Goal: Task Accomplishment & Management: Complete application form

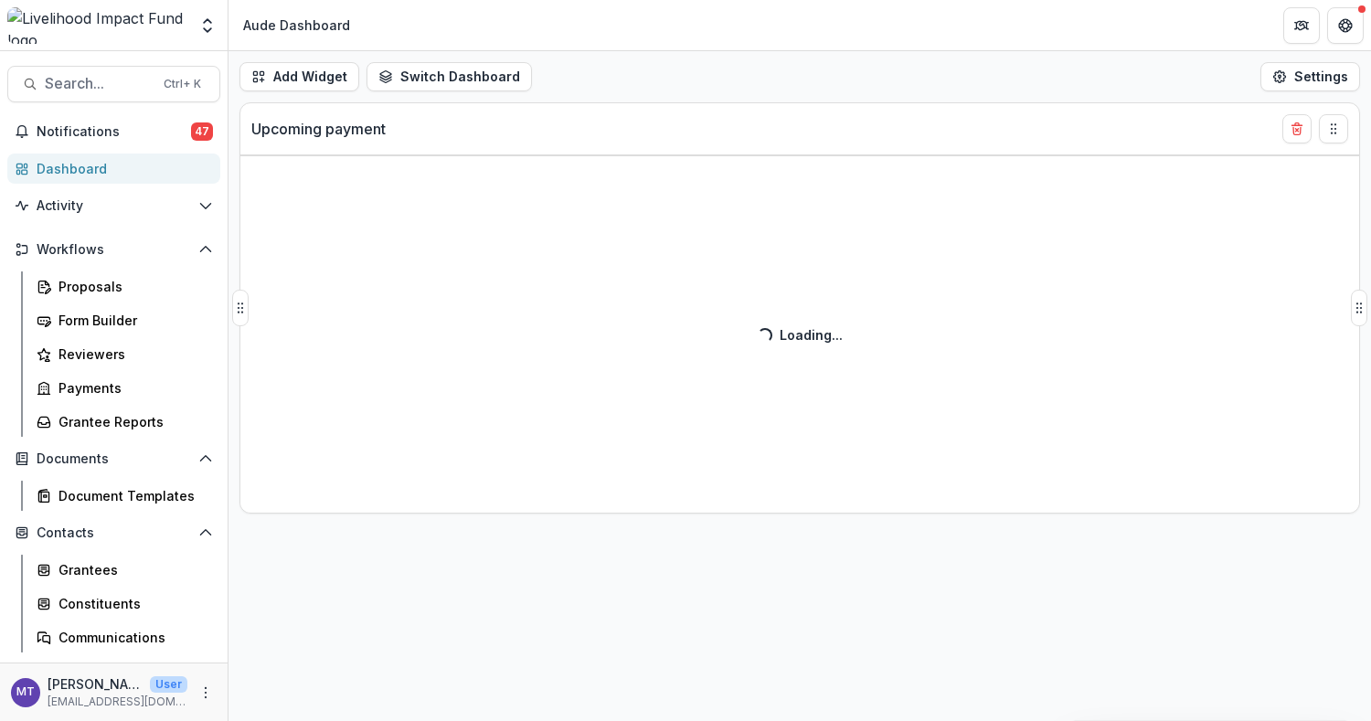
select select "******"
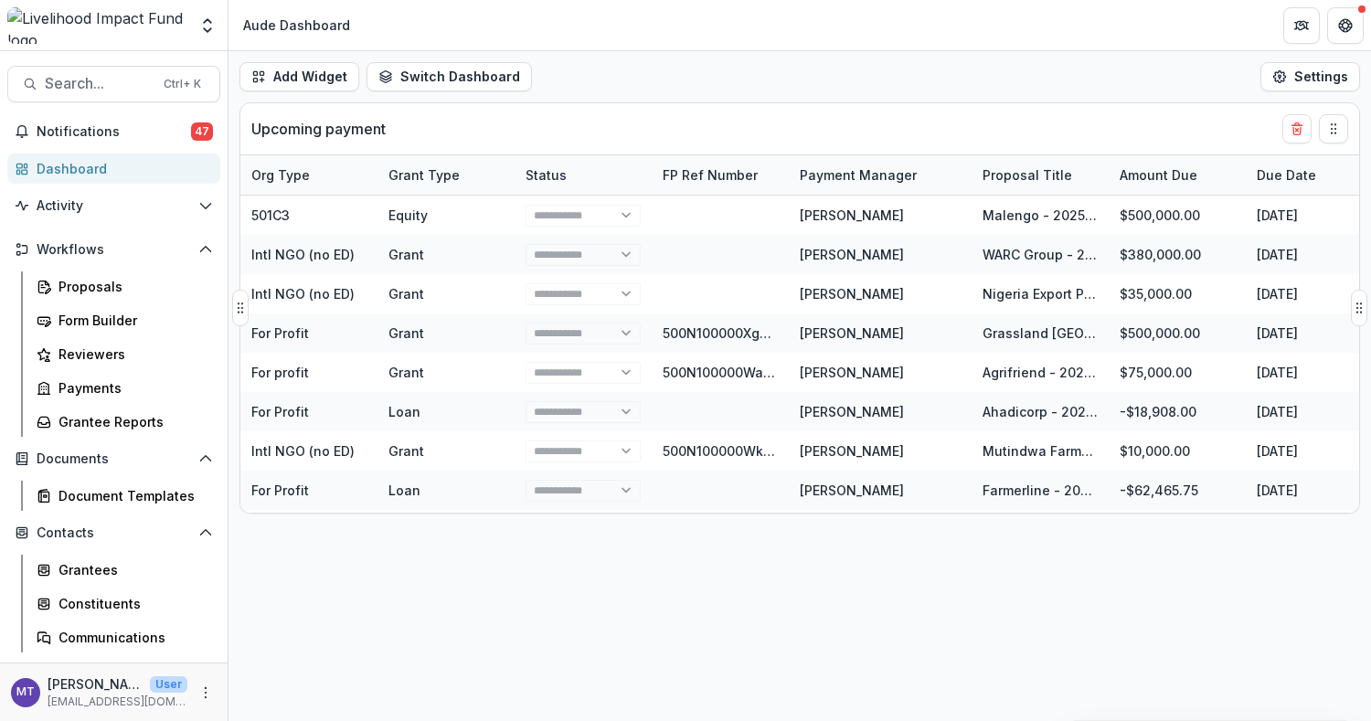
select select "******"
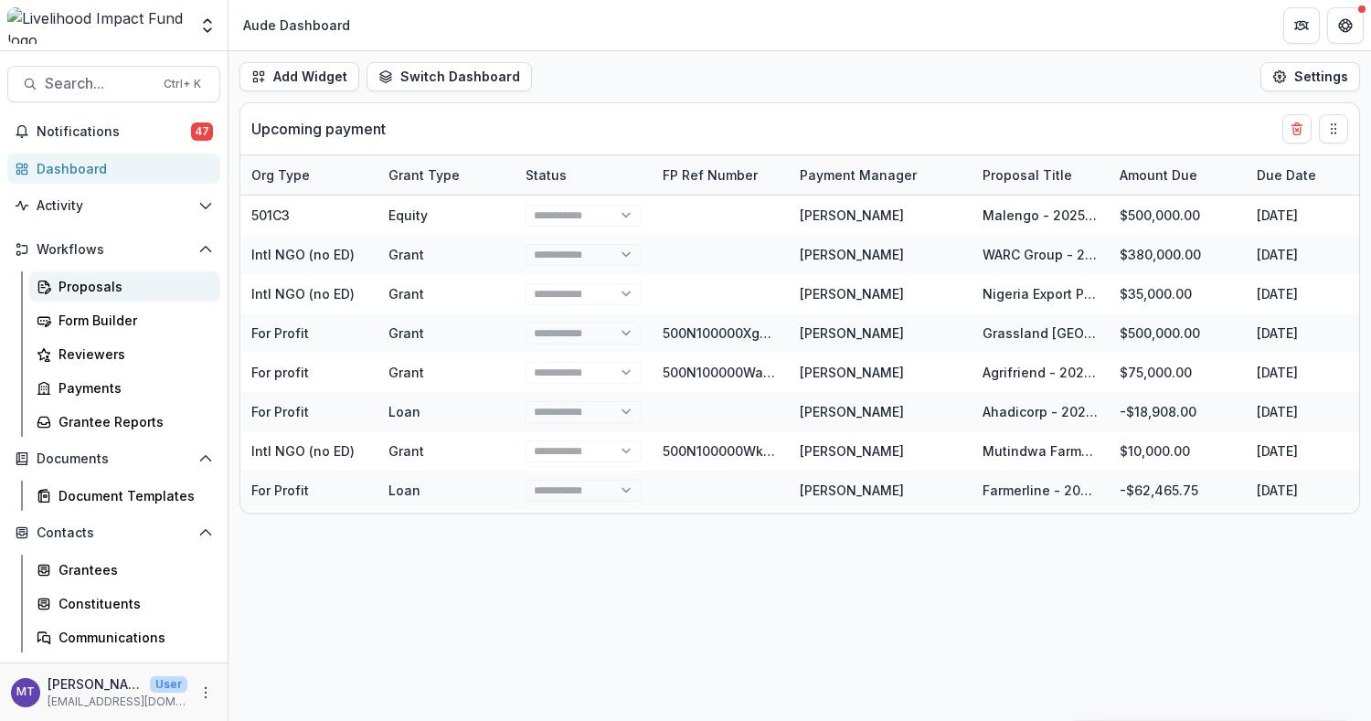
select select "******"
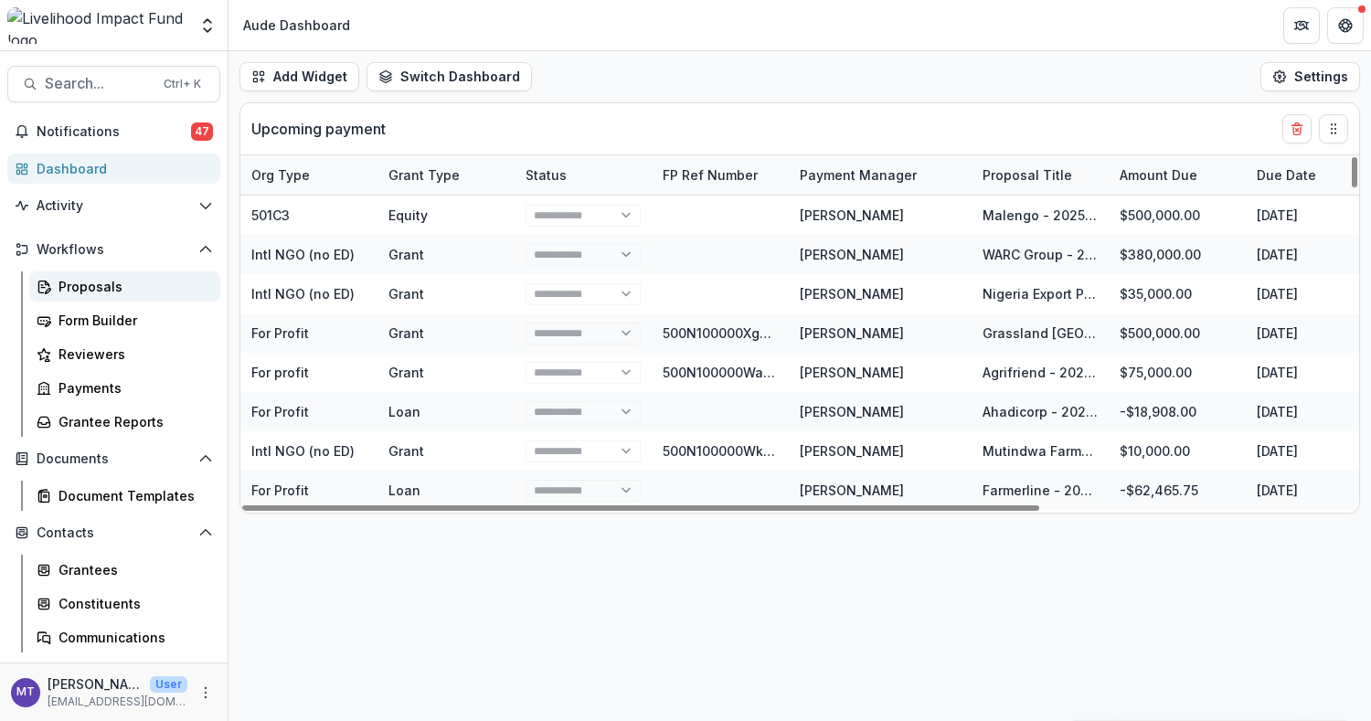
click at [104, 275] on link "Proposals" at bounding box center [124, 287] width 191 height 30
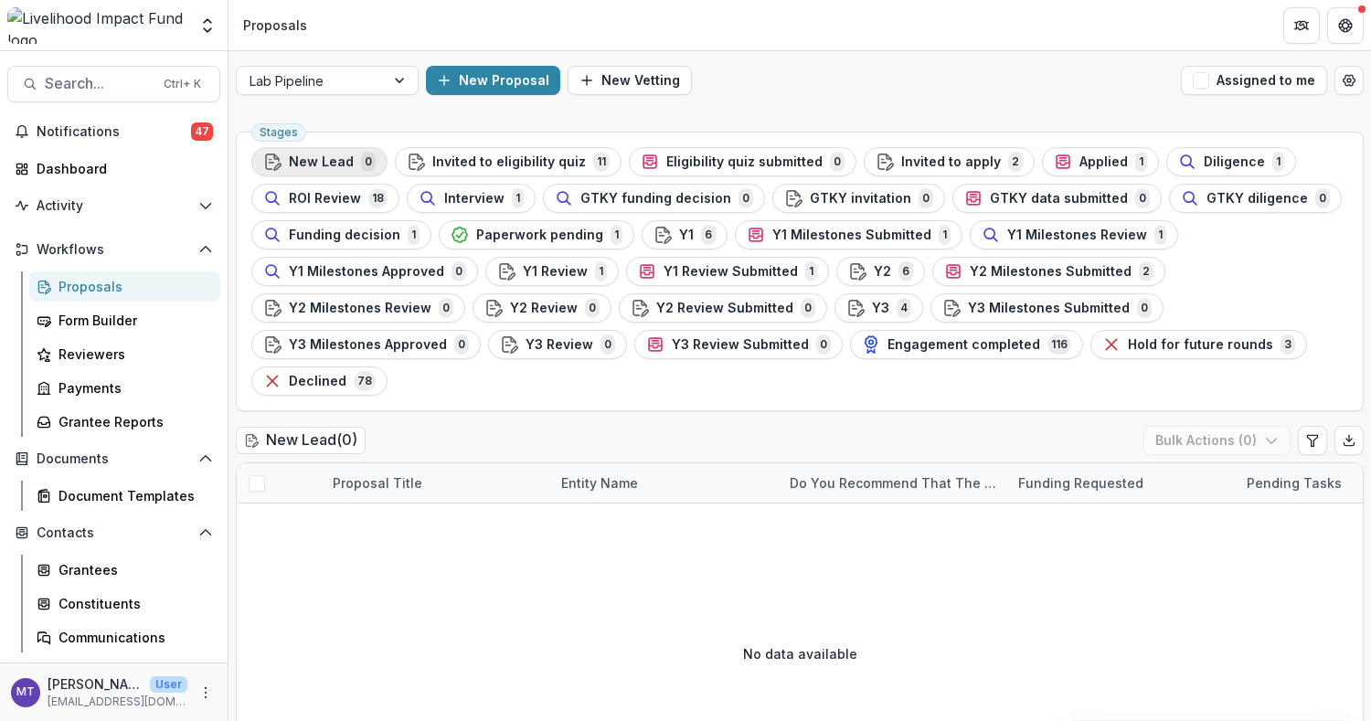
click at [312, 157] on span "New Lead" at bounding box center [321, 163] width 65 height 16
click at [507, 84] on button "New Proposal" at bounding box center [493, 80] width 134 height 29
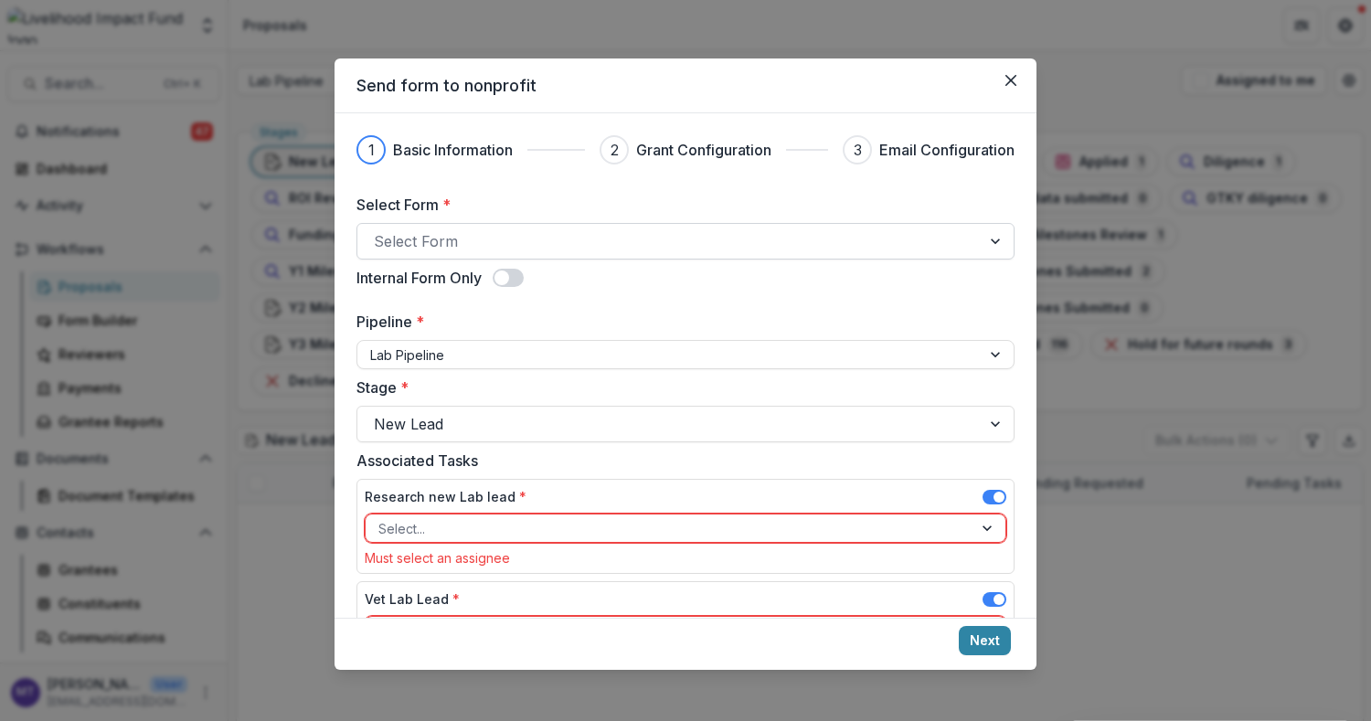
click at [579, 251] on div at bounding box center [669, 242] width 591 height 26
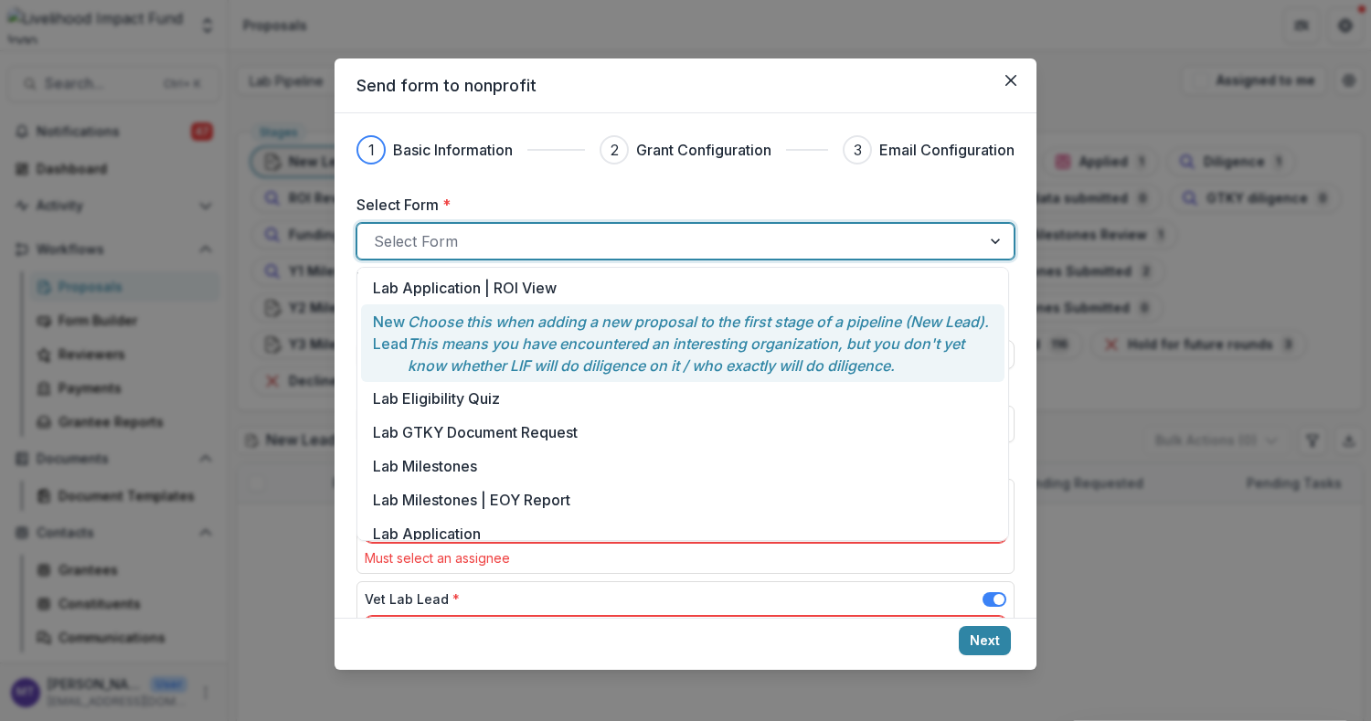
click at [569, 345] on p "Choose this when adding a new proposal to the first stage of a pipeline (New Le…" at bounding box center [701, 344] width 586 height 66
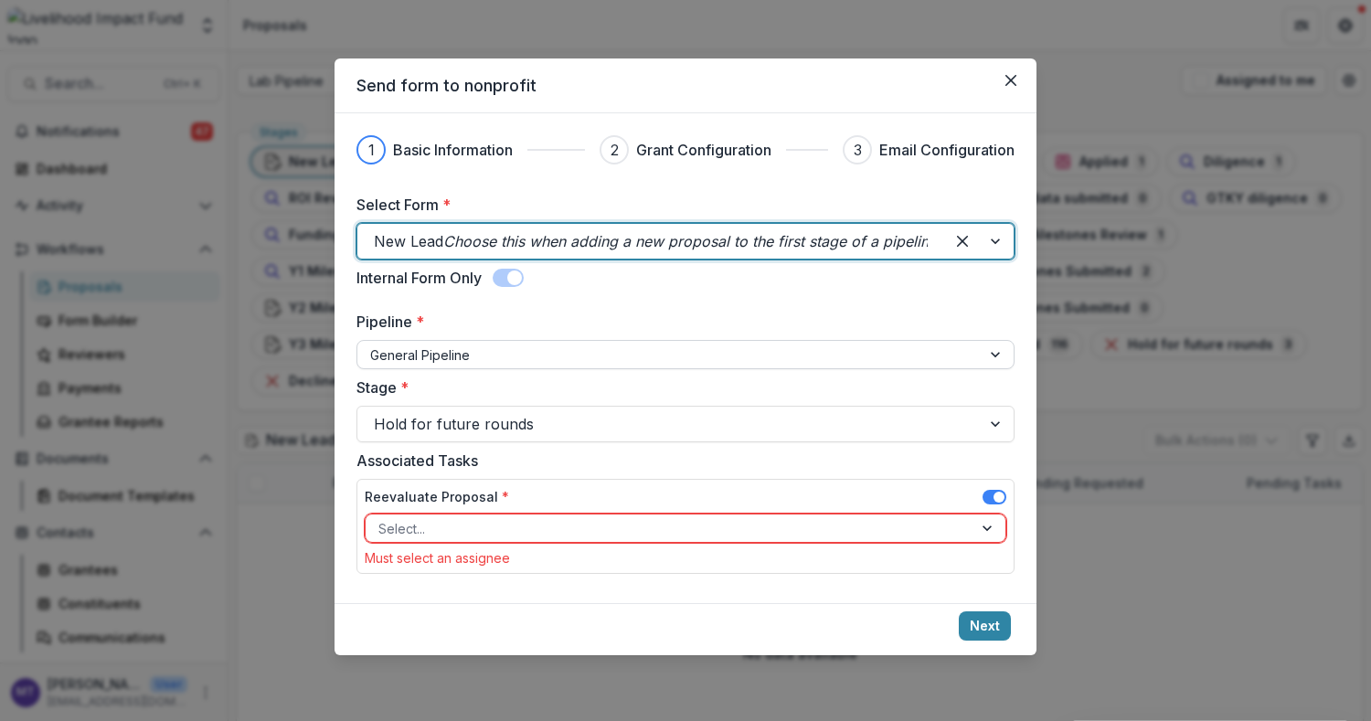
click at [620, 345] on div at bounding box center [669, 355] width 598 height 23
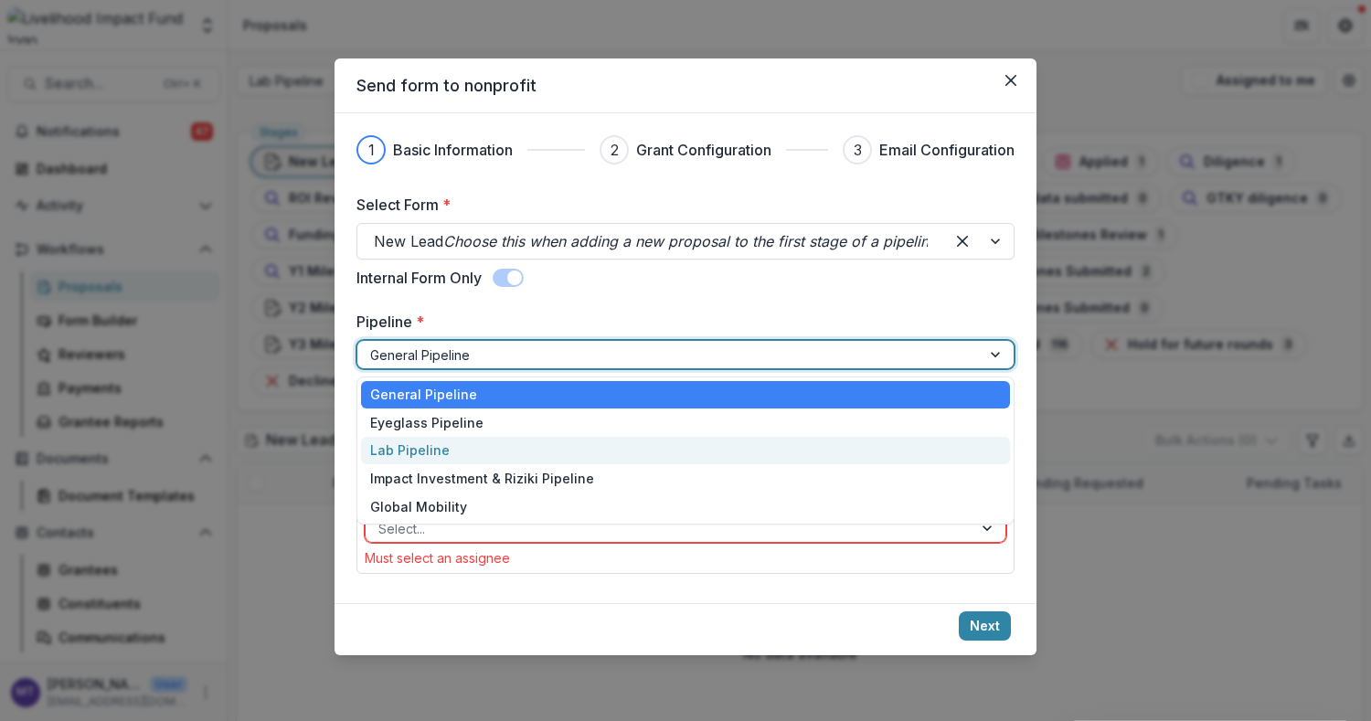
click at [596, 457] on div "Lab Pipeline" at bounding box center [685, 451] width 649 height 28
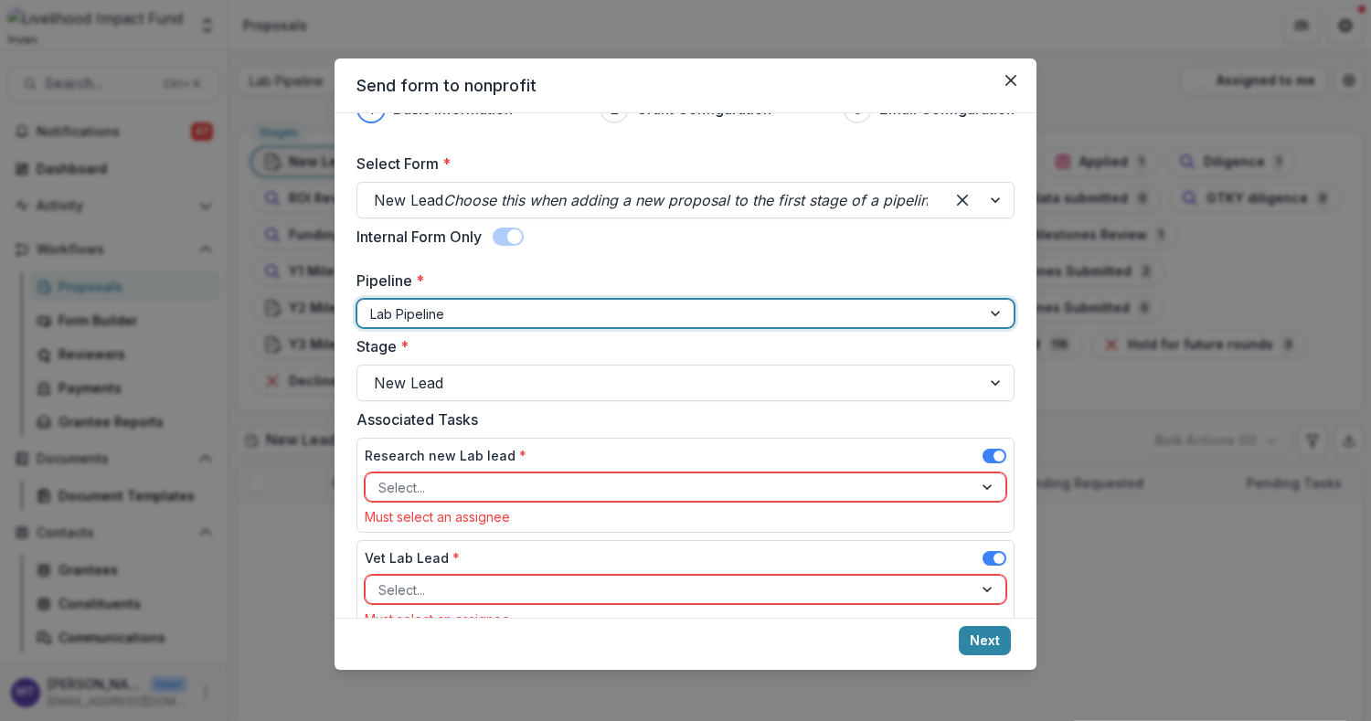
scroll to position [84, 0]
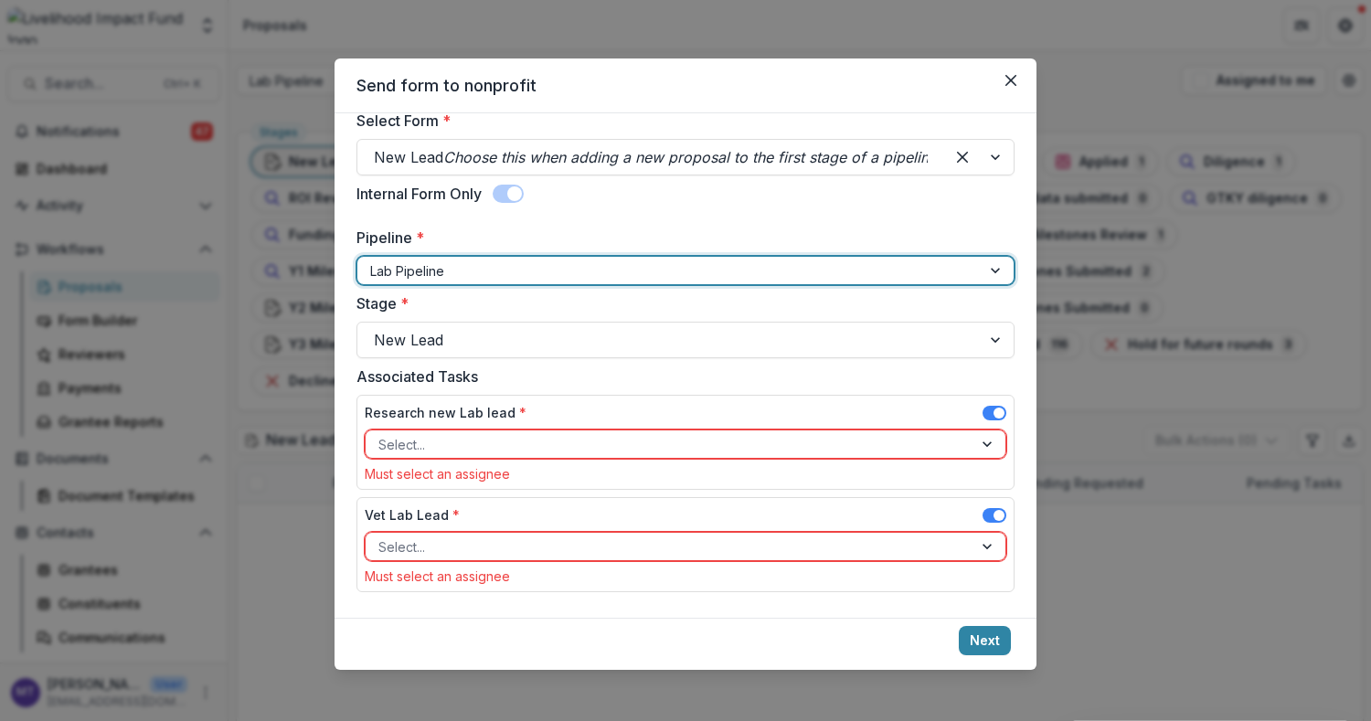
click at [602, 433] on div at bounding box center [668, 444] width 581 height 23
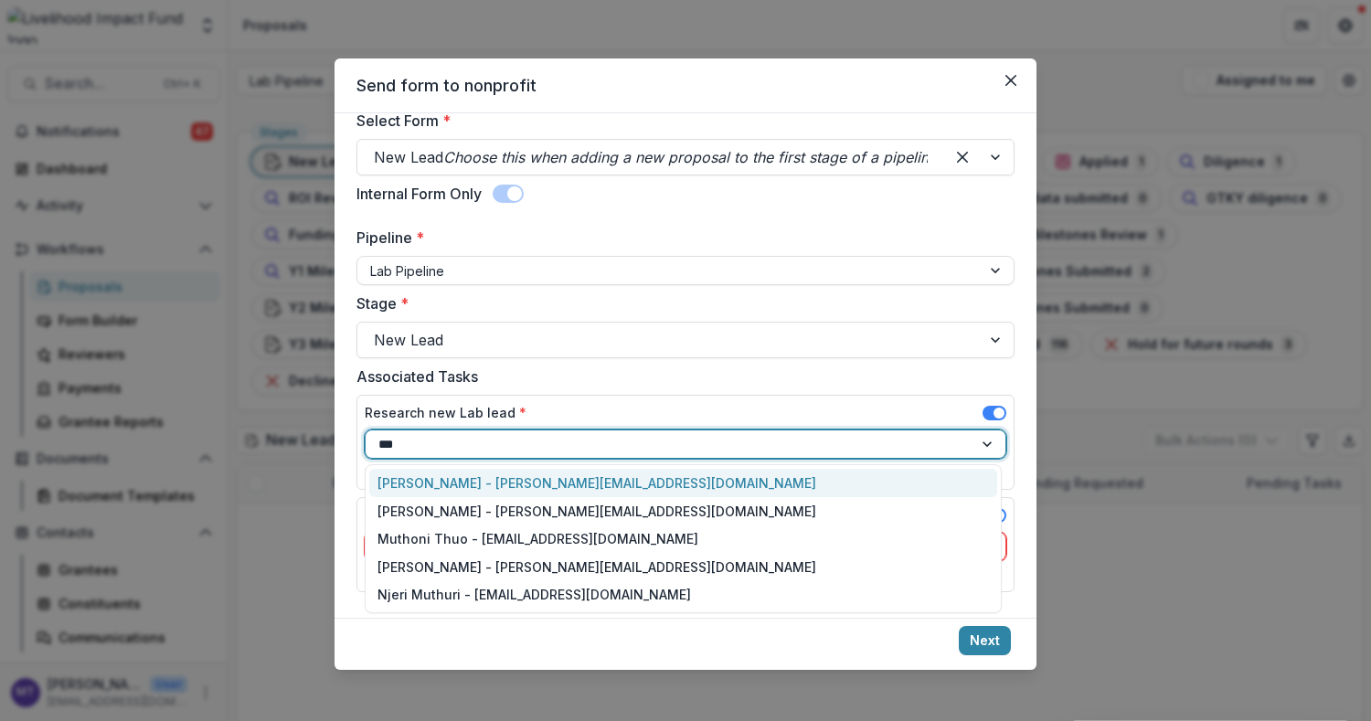
type input "****"
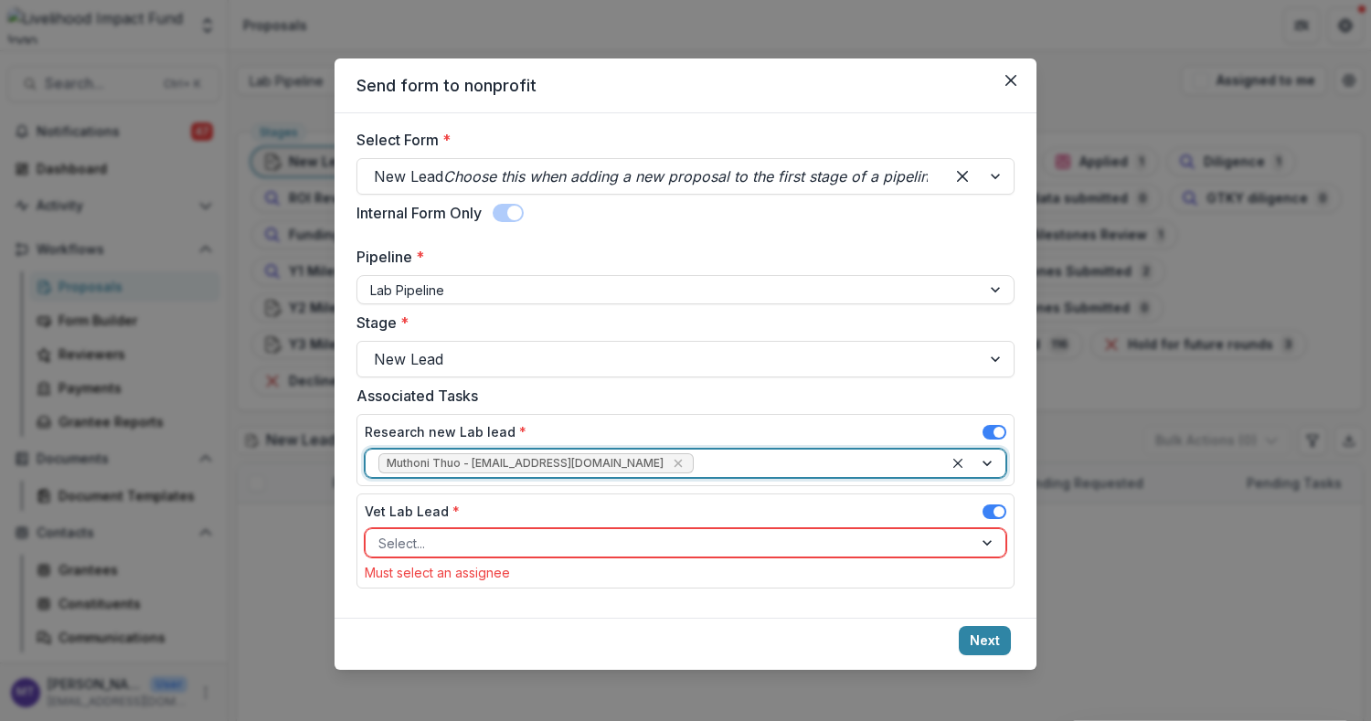
scroll to position [62, 0]
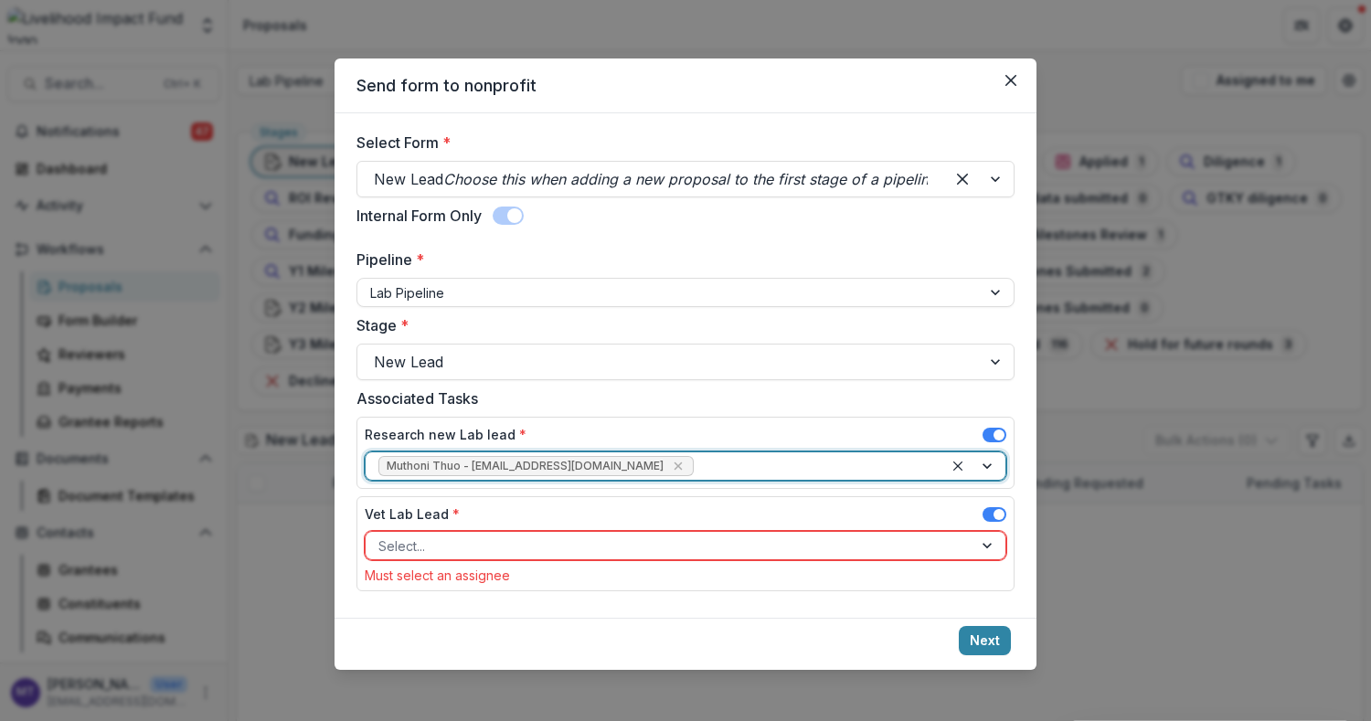
click at [603, 549] on div at bounding box center [668, 546] width 581 height 23
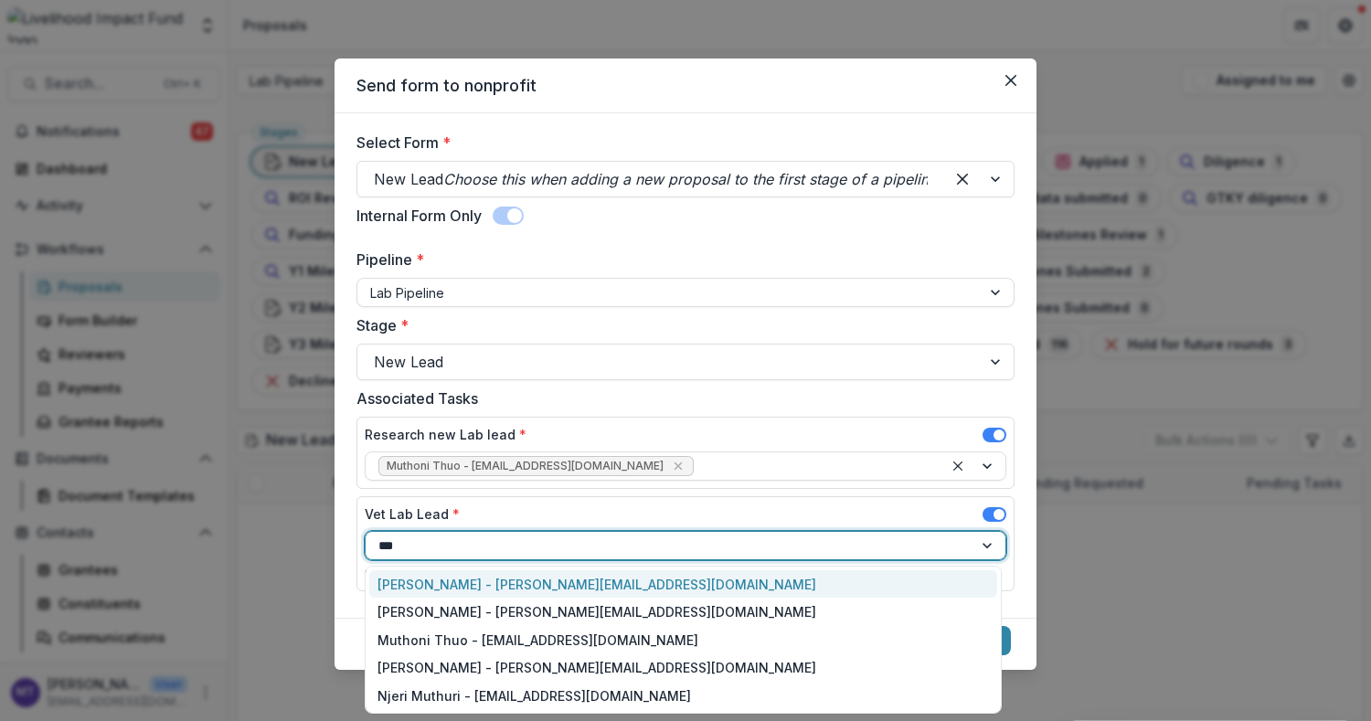
type input "****"
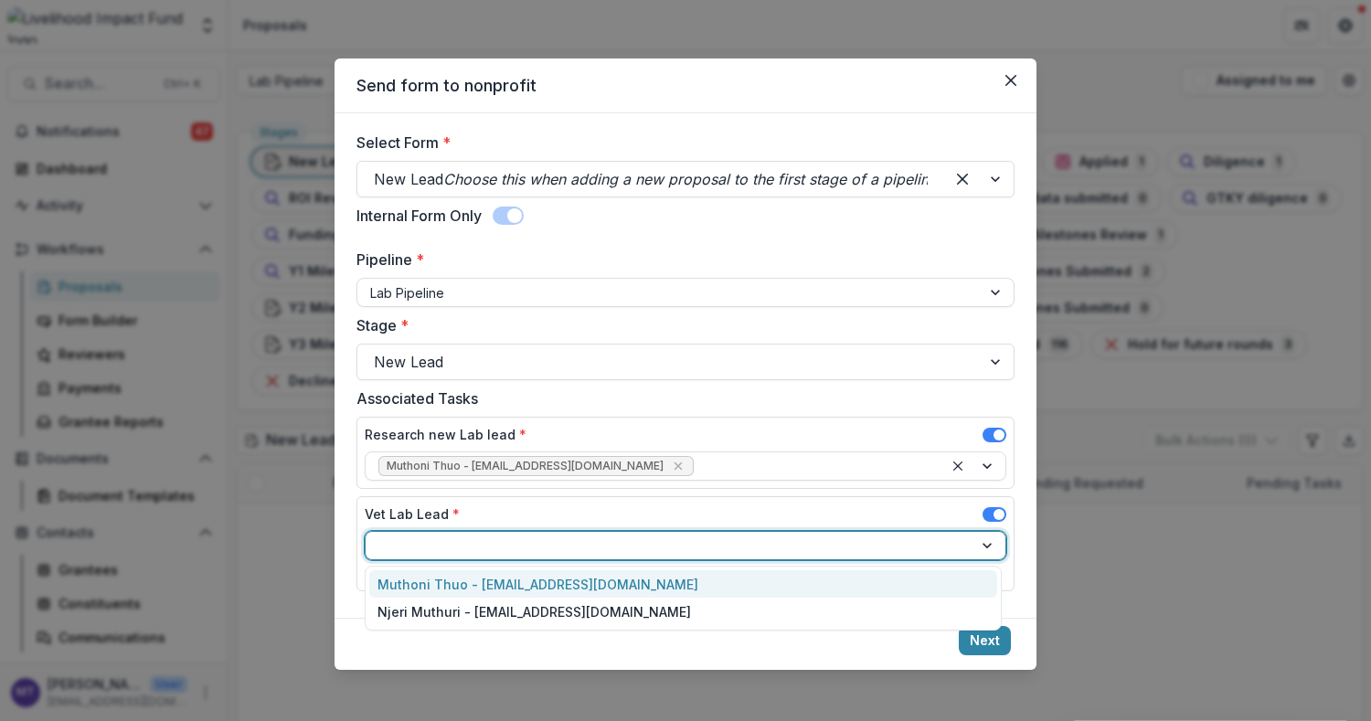
scroll to position [39, 0]
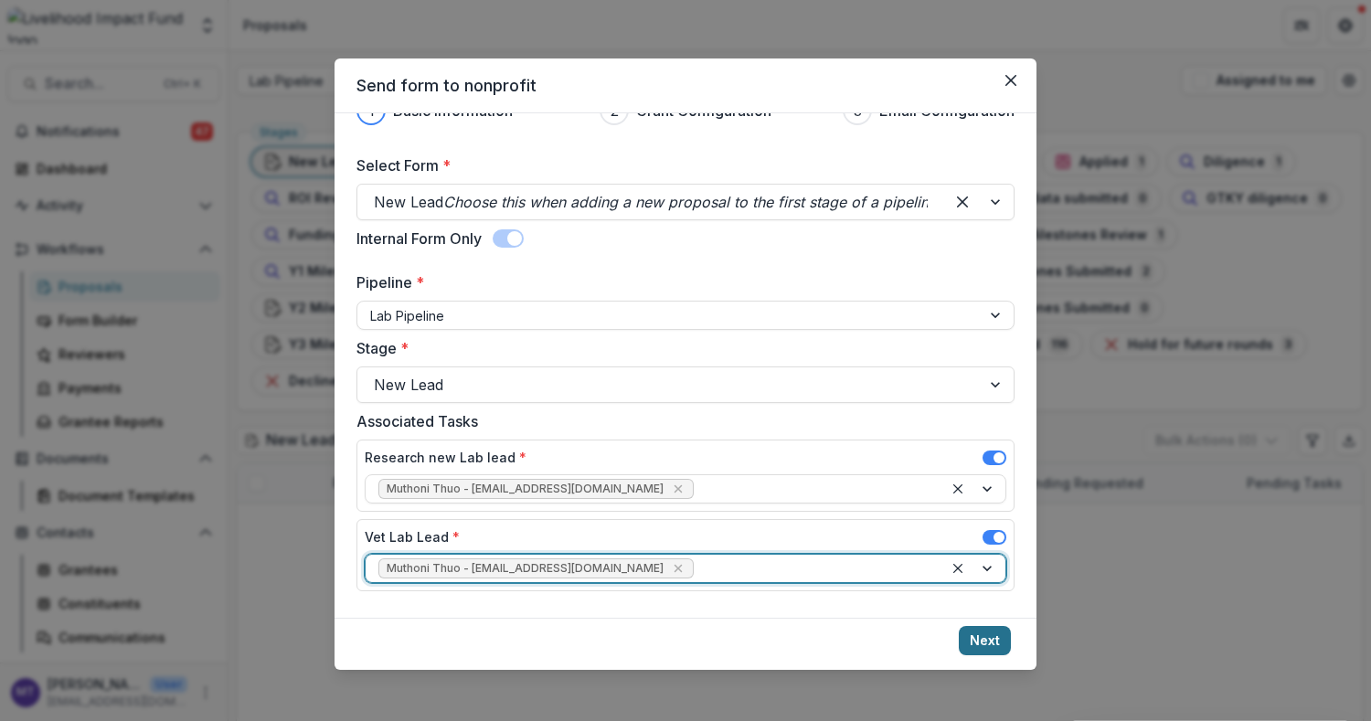
click at [975, 632] on button "Next" at bounding box center [985, 640] width 52 height 29
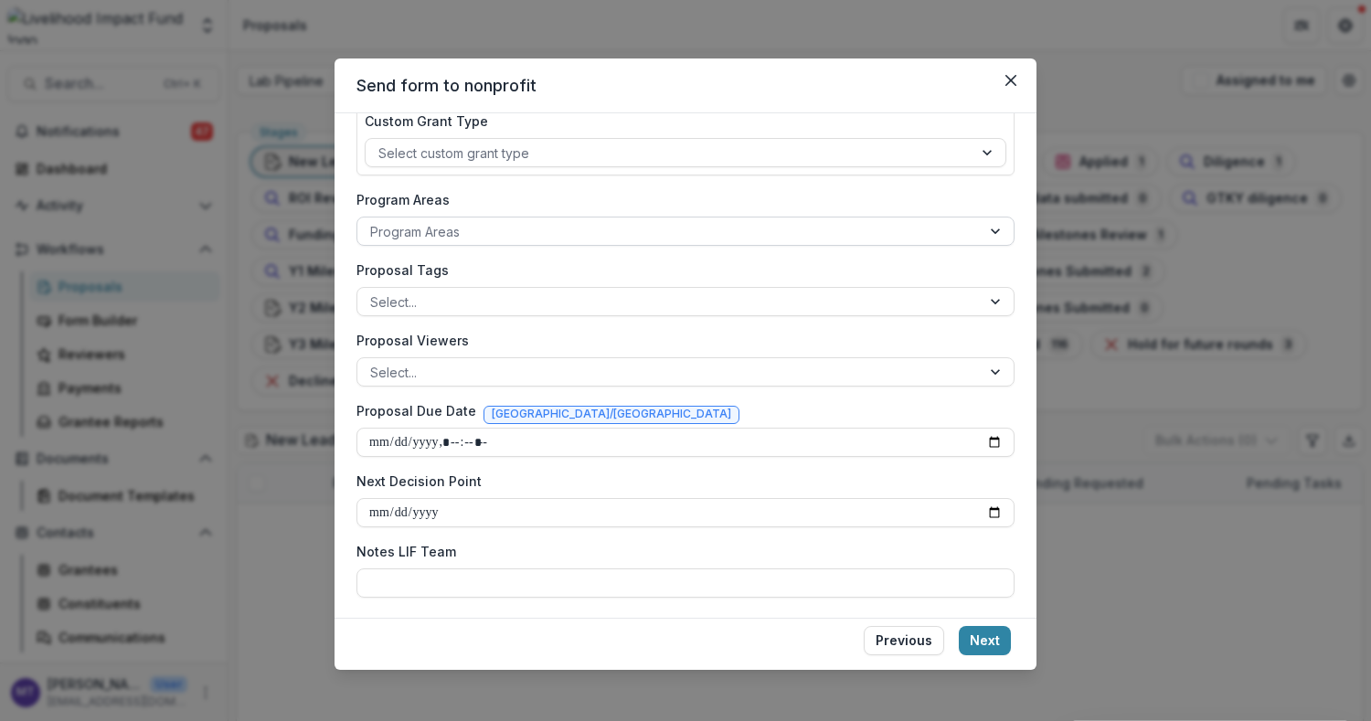
scroll to position [0, 0]
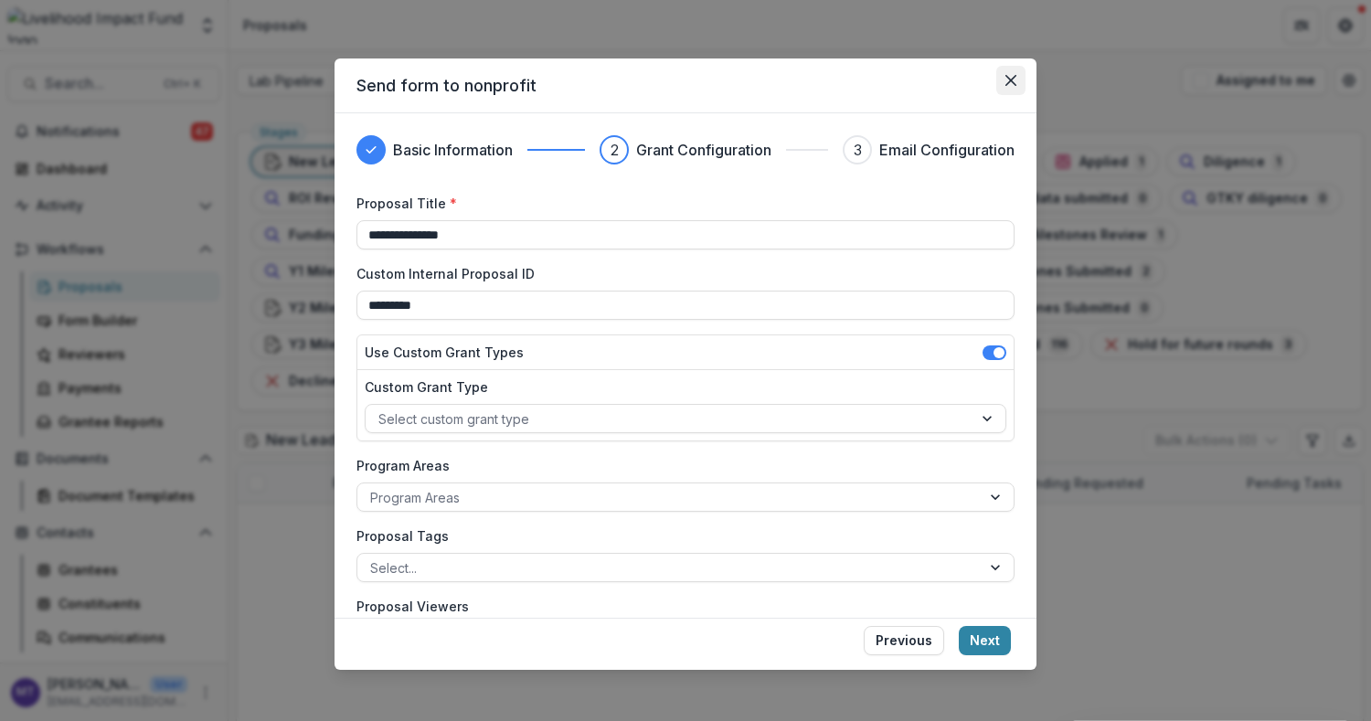
click at [1003, 85] on button "Close" at bounding box center [1010, 80] width 29 height 29
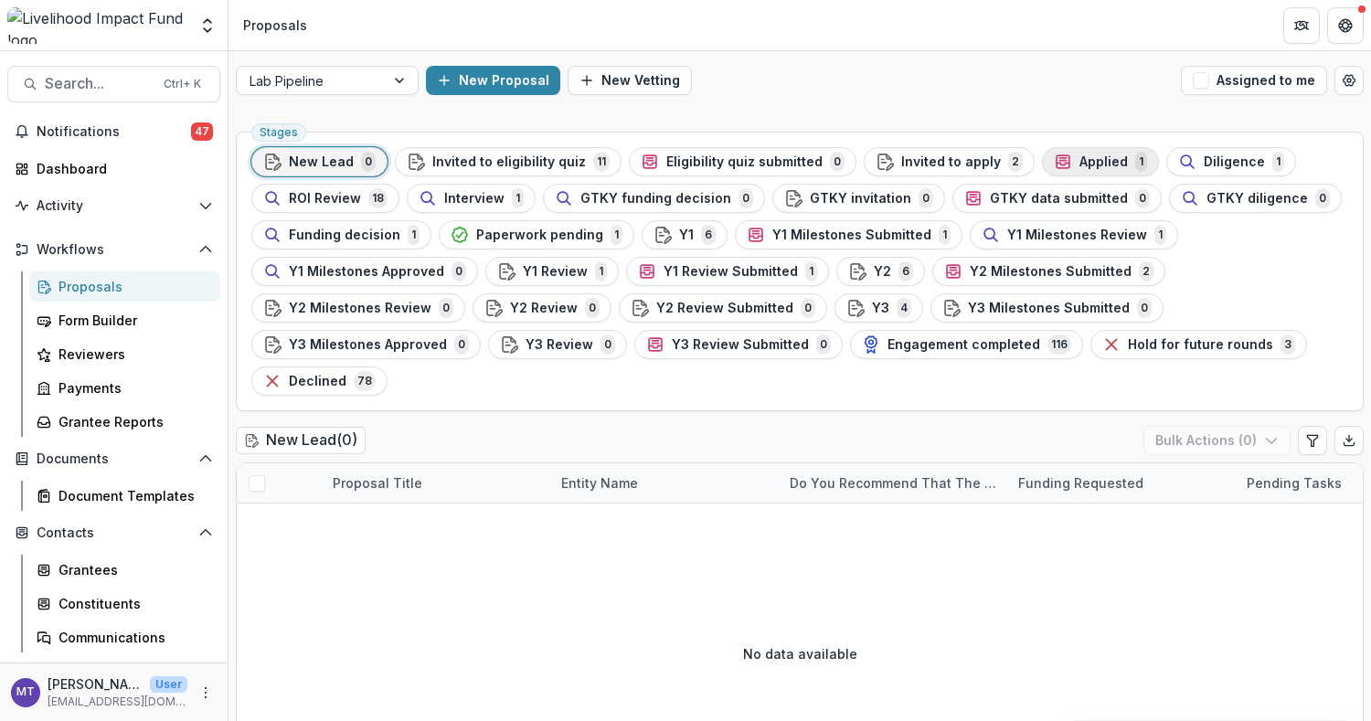
click at [1086, 161] on span "Applied" at bounding box center [1104, 163] width 48 height 16
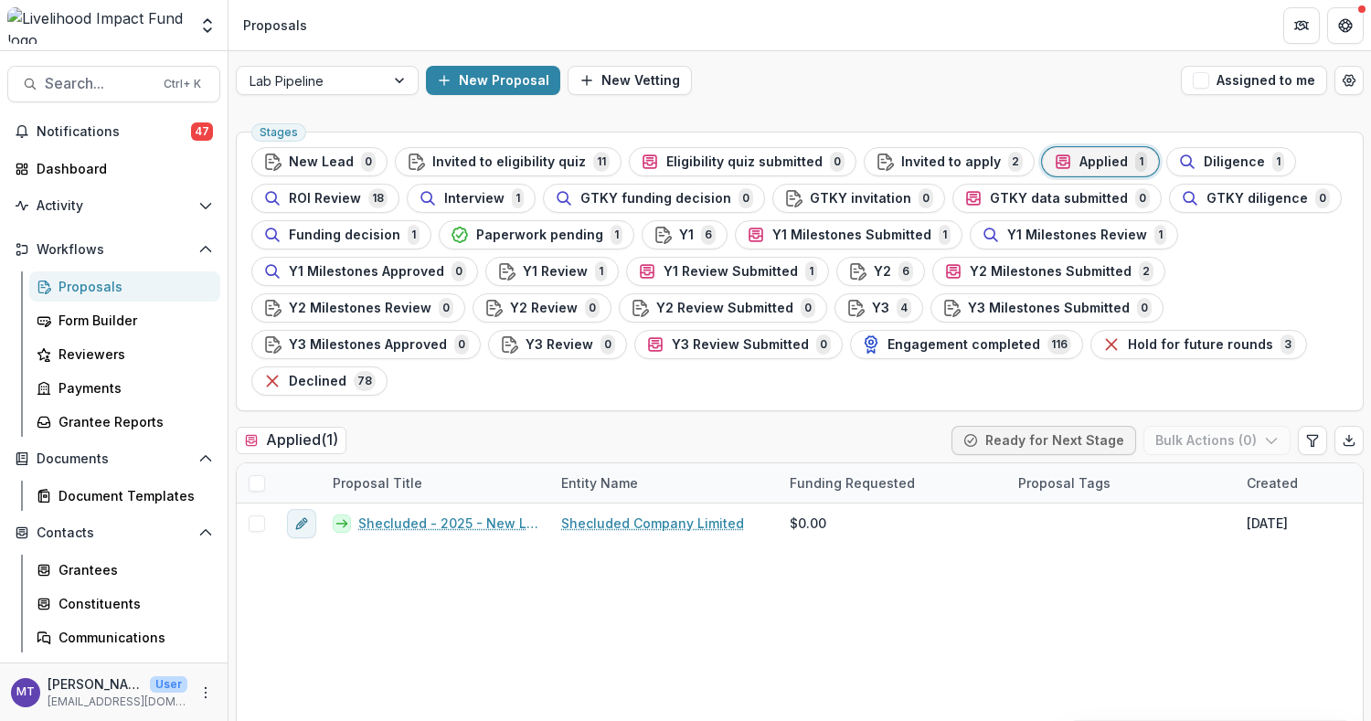
click at [380, 144] on div "Stages New Lead 0 Invited to eligibility quiz 11 Eligibility quiz submitted 0 I…" at bounding box center [800, 272] width 1128 height 280
click at [339, 155] on span "New Lead" at bounding box center [321, 163] width 65 height 16
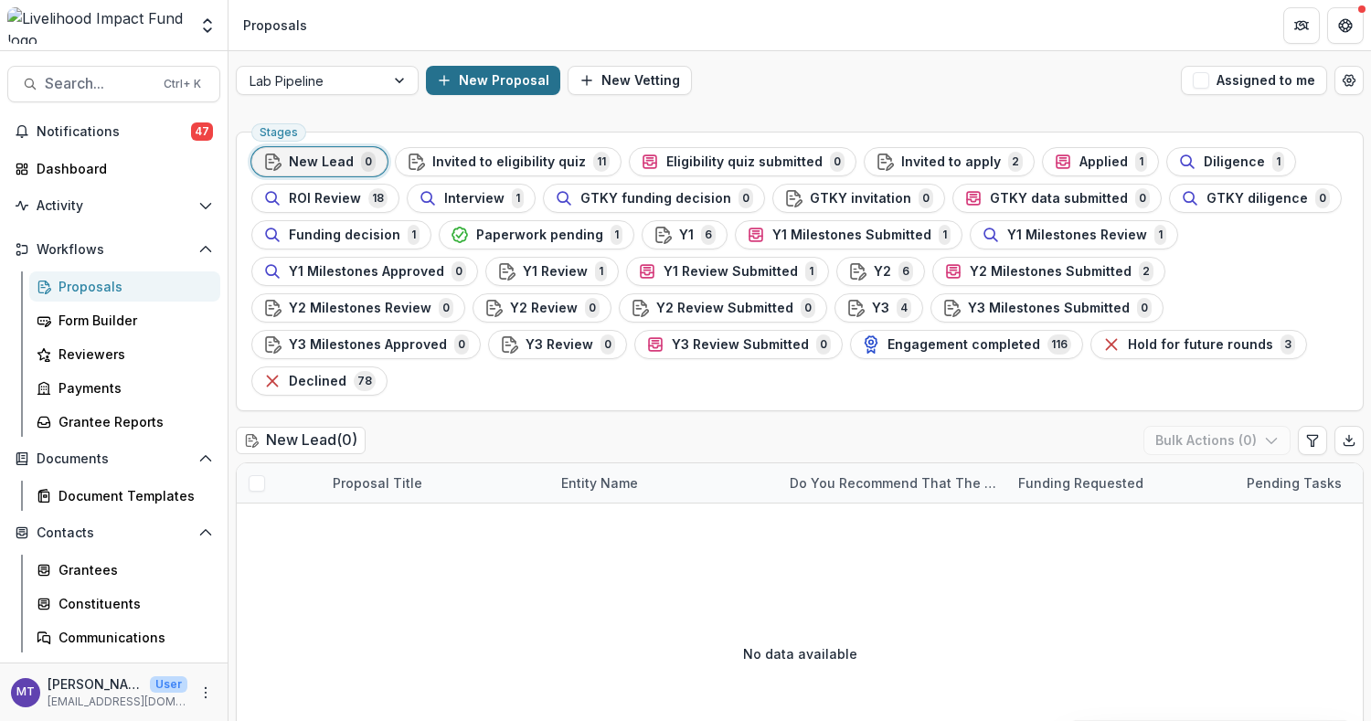
click at [527, 68] on button "New Proposal" at bounding box center [493, 80] width 134 height 29
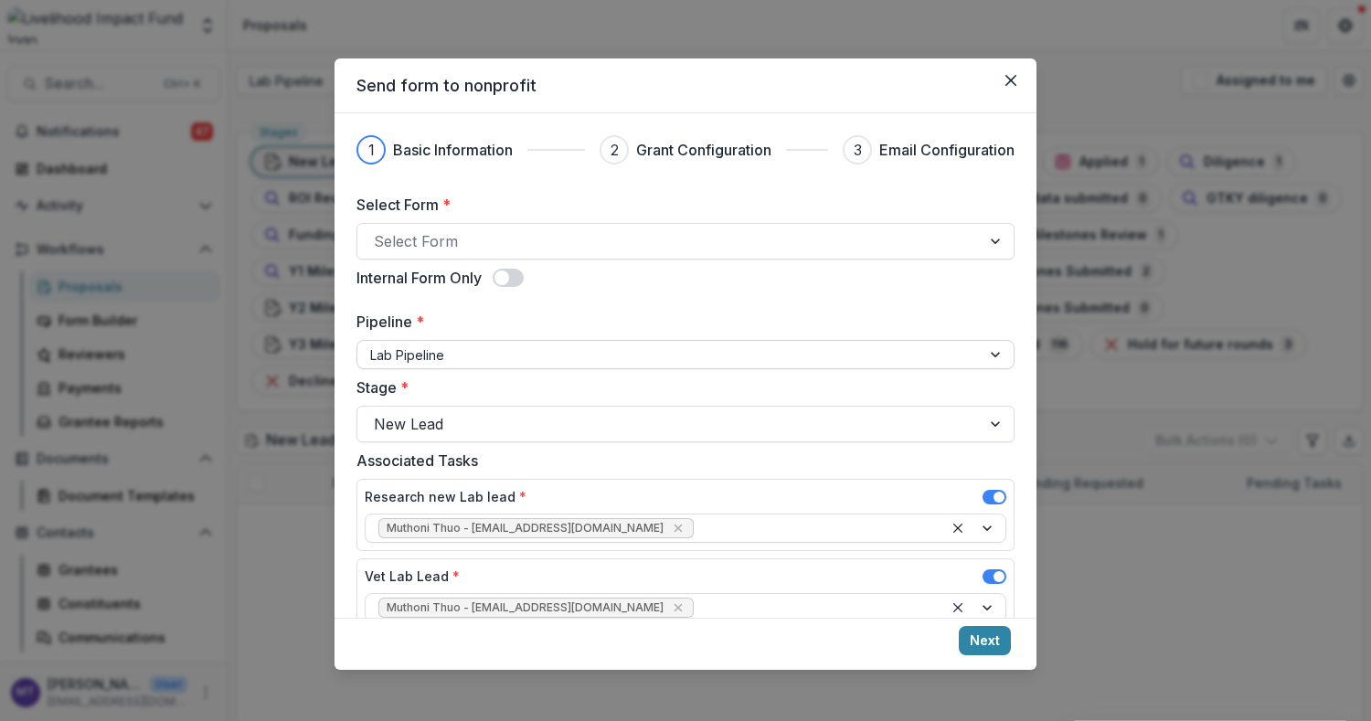
scroll to position [1, 0]
click at [807, 234] on div at bounding box center [669, 241] width 591 height 26
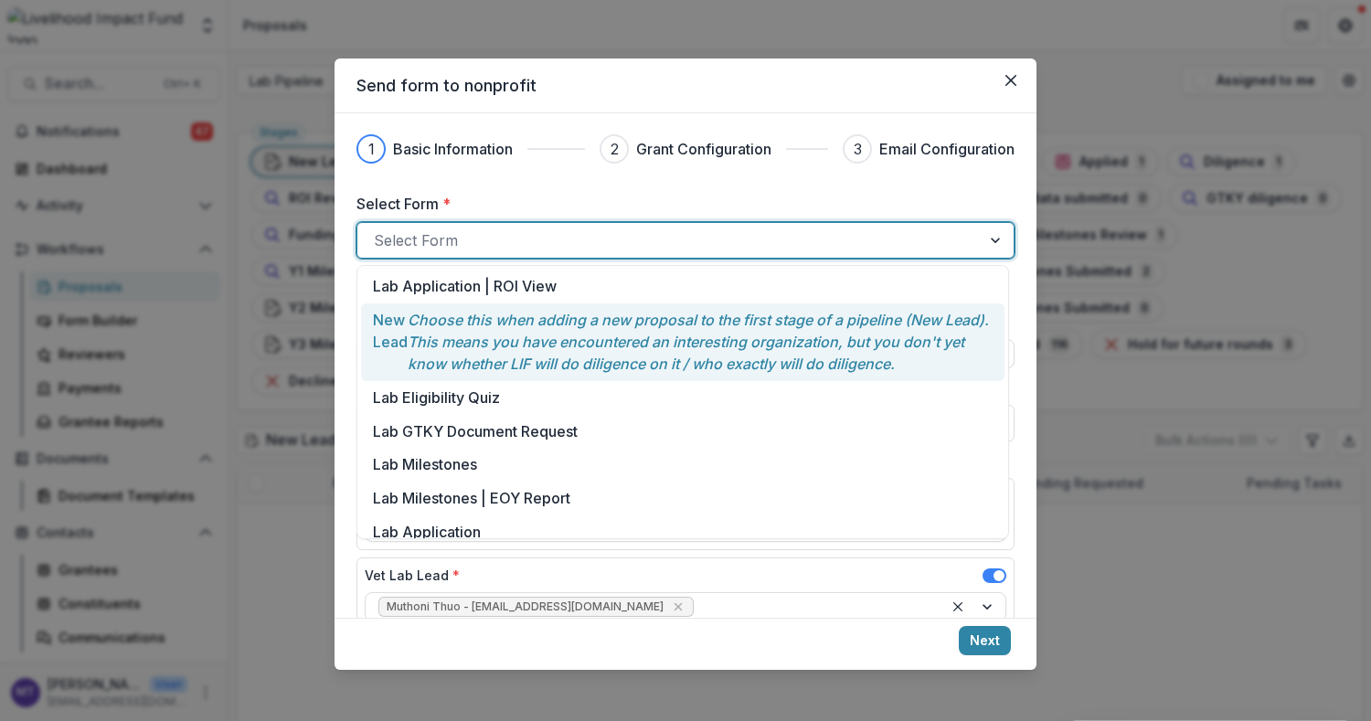
click at [768, 317] on p "Choose this when adding a new proposal to the first stage of a pipeline (New Le…" at bounding box center [701, 342] width 586 height 66
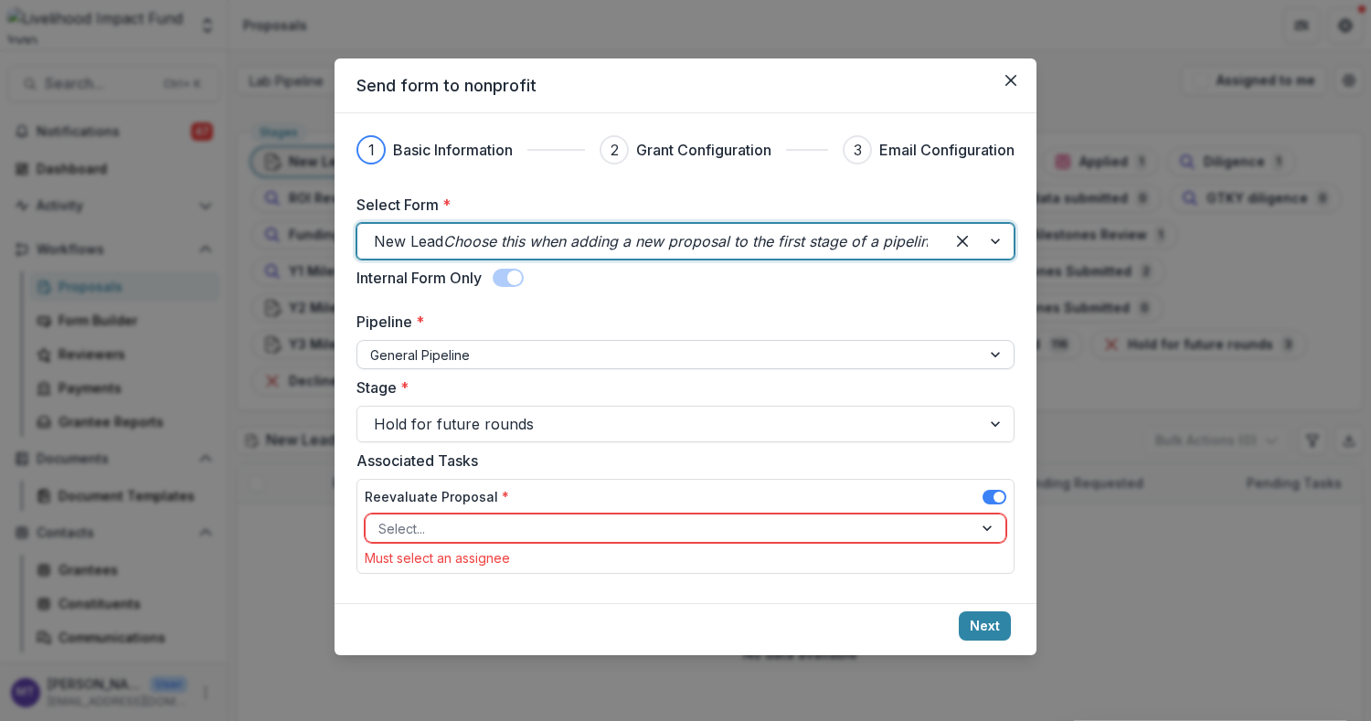
click at [760, 344] on div at bounding box center [669, 355] width 598 height 23
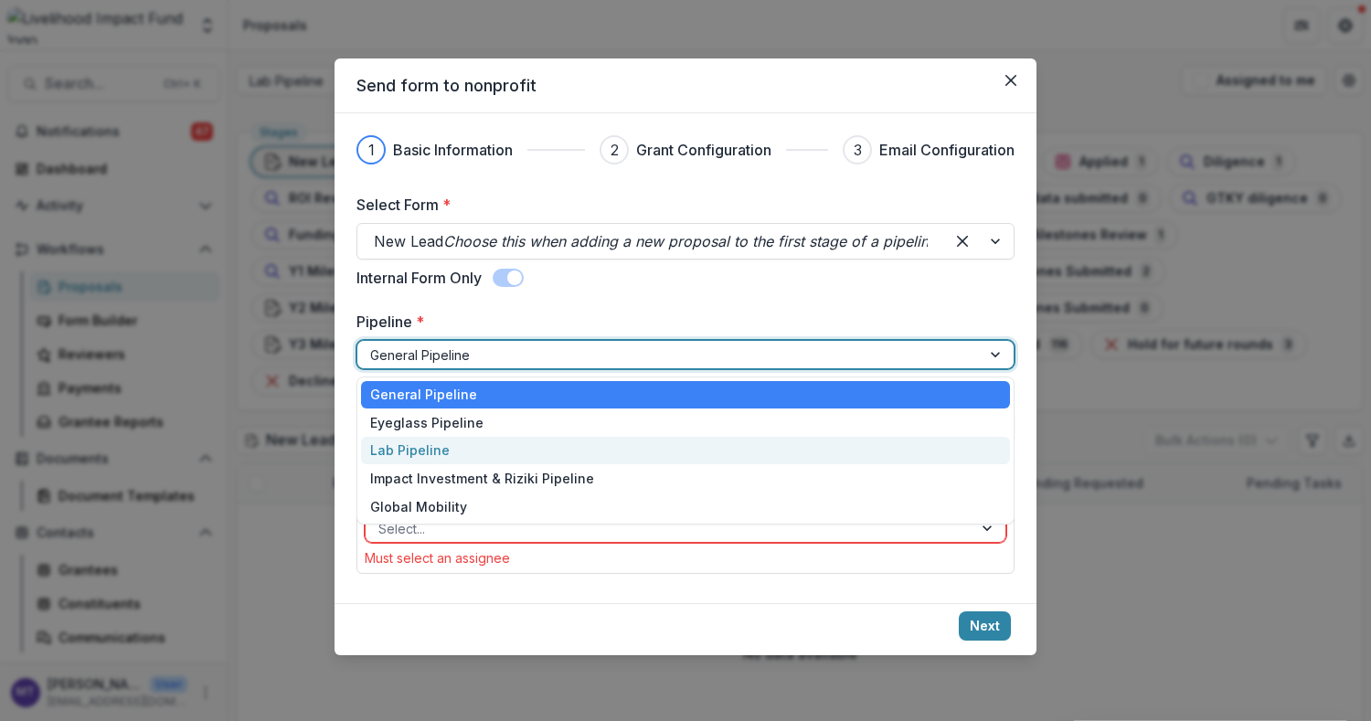
click at [731, 445] on div "Lab Pipeline" at bounding box center [685, 451] width 649 height 28
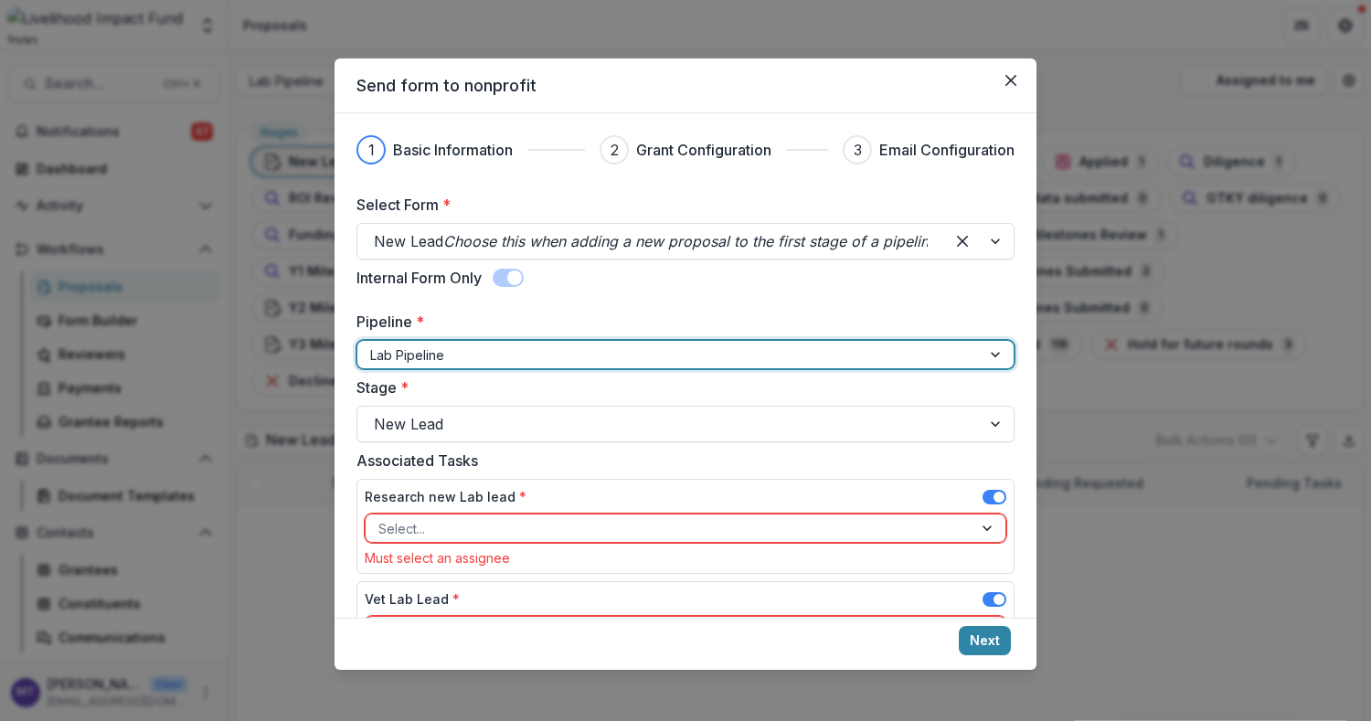
scroll to position [84, 0]
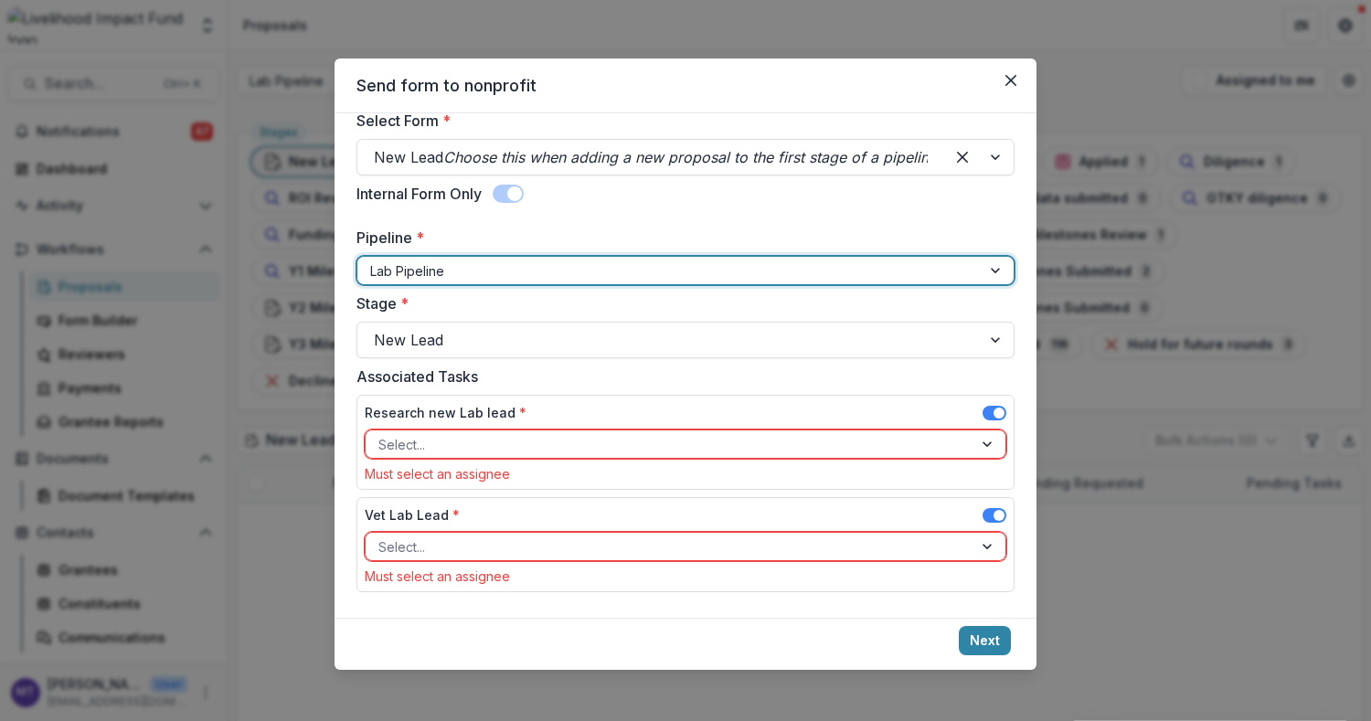
click at [768, 446] on div at bounding box center [668, 444] width 581 height 23
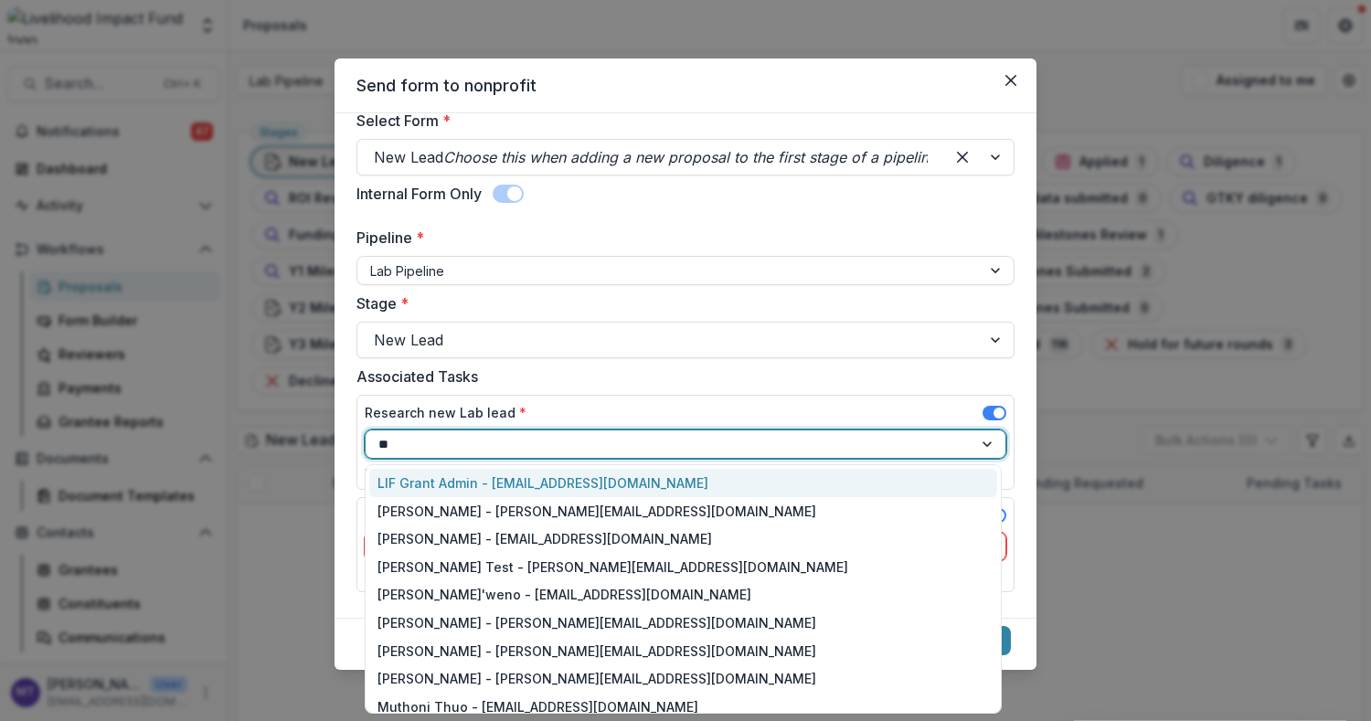
type input "***"
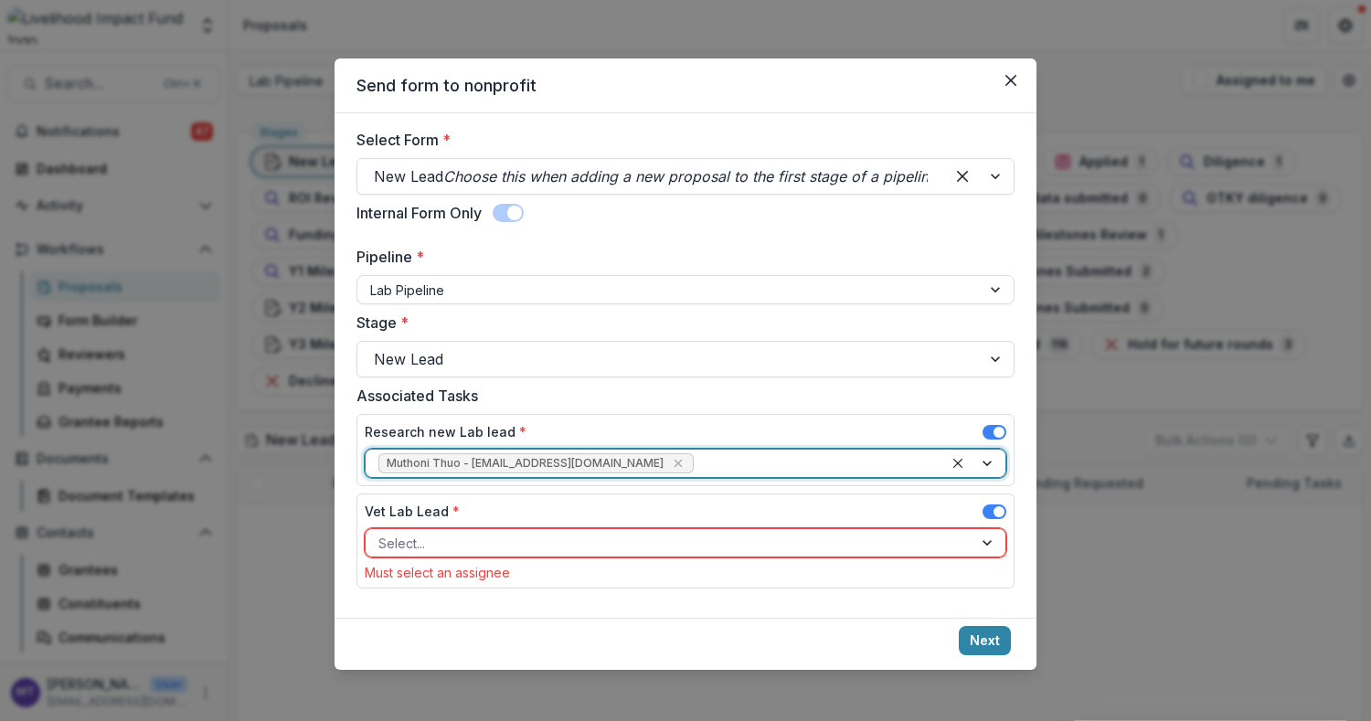
scroll to position [62, 0]
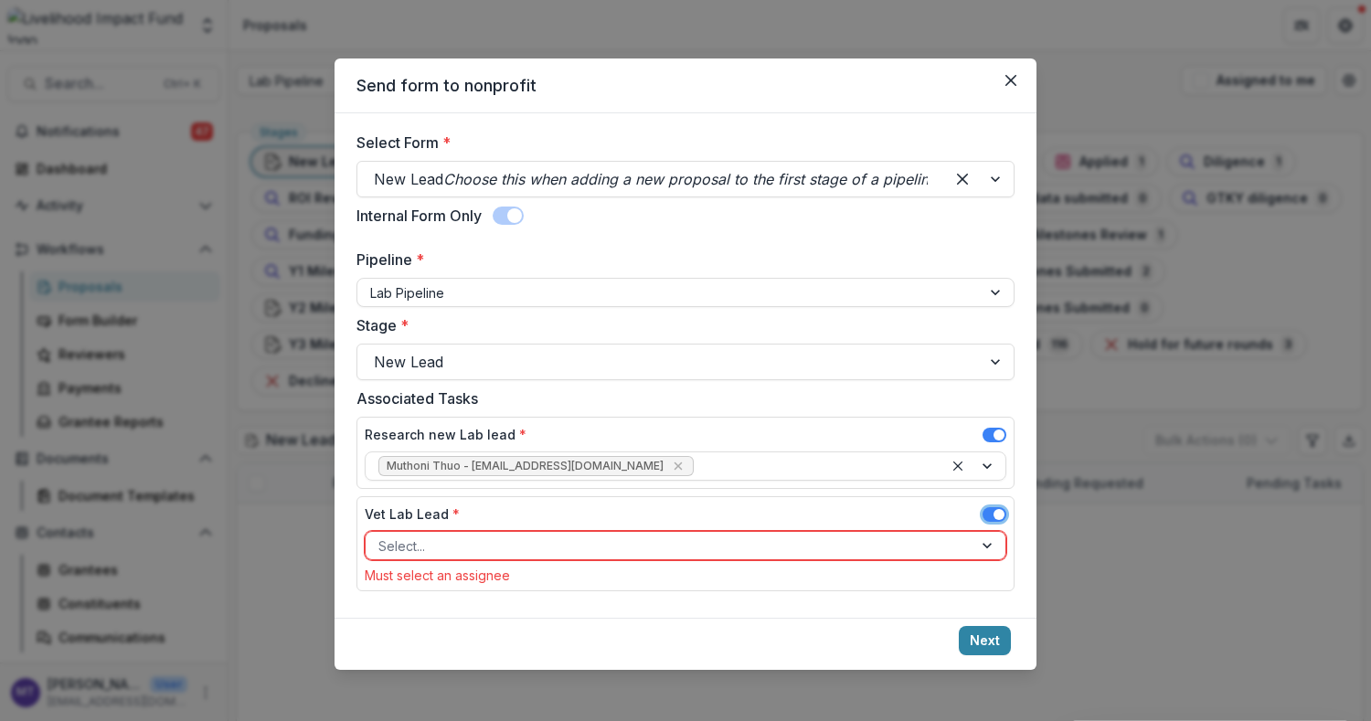
click at [644, 535] on div at bounding box center [668, 546] width 581 height 23
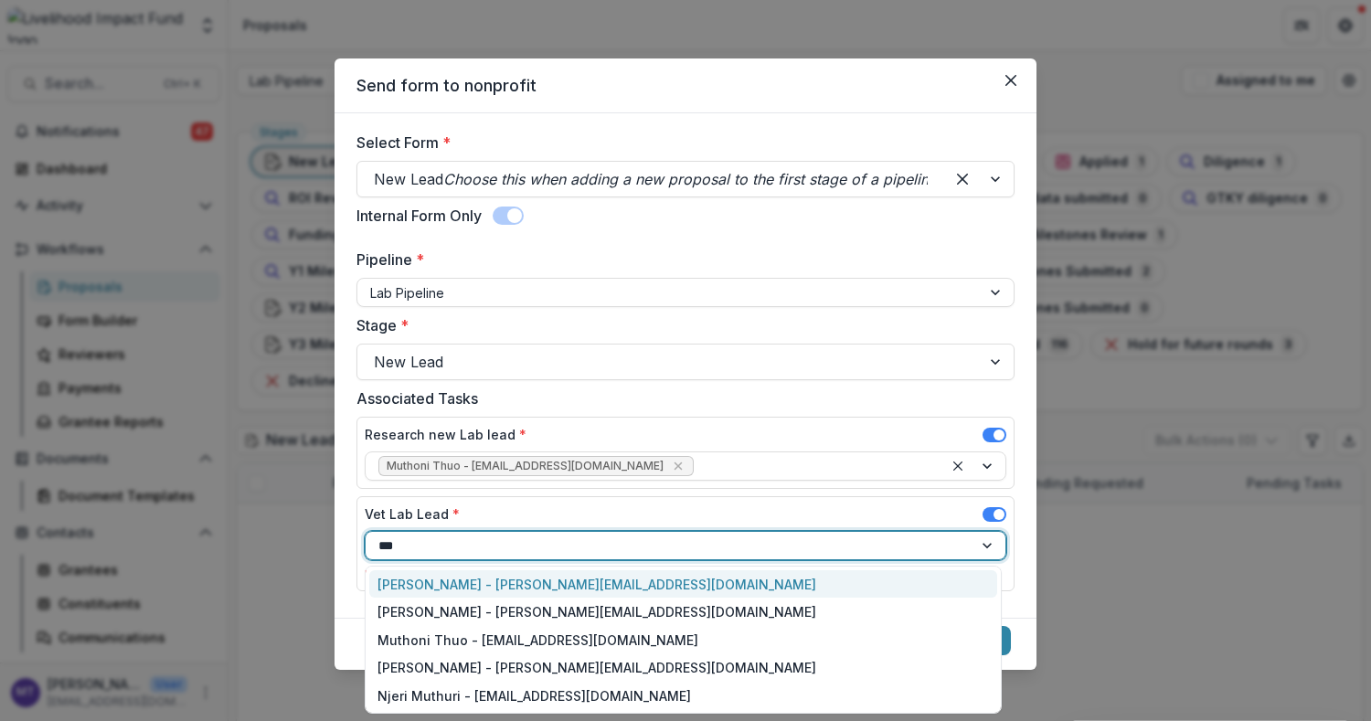
type input "****"
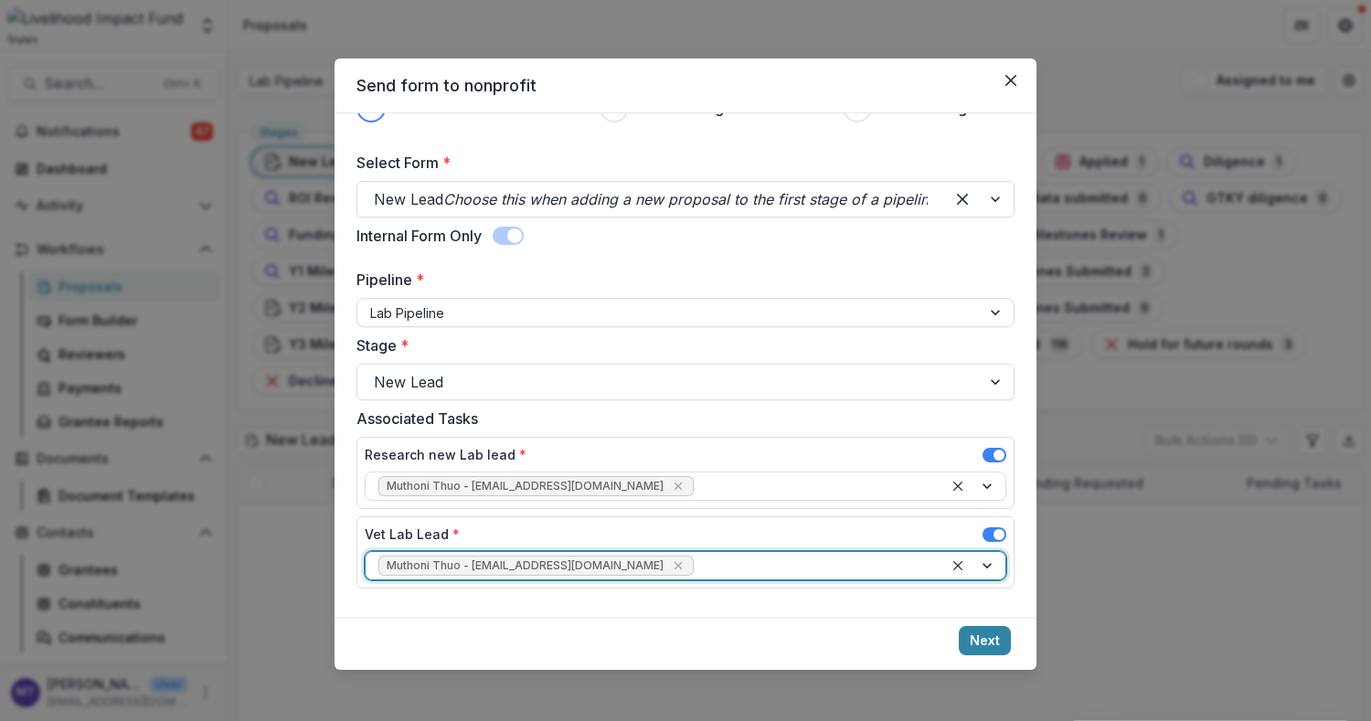
scroll to position [39, 0]
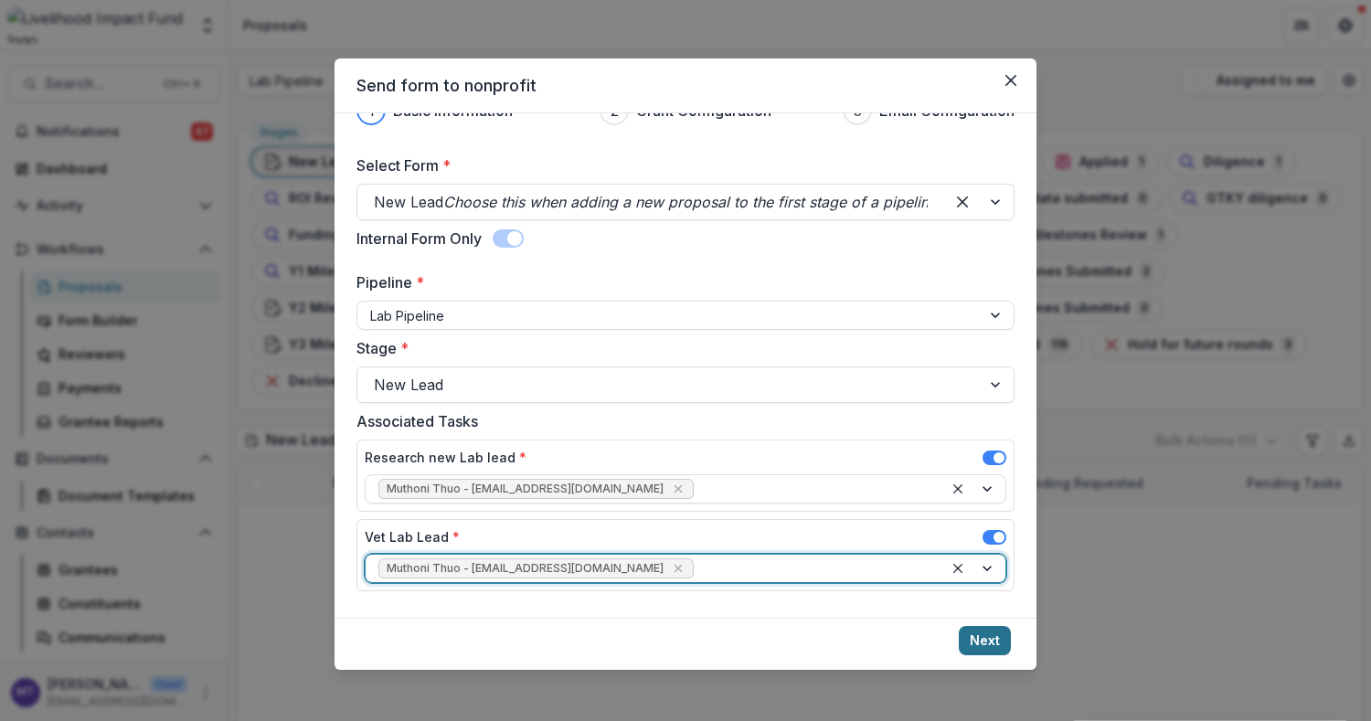
click at [1002, 650] on button "Next" at bounding box center [985, 640] width 52 height 29
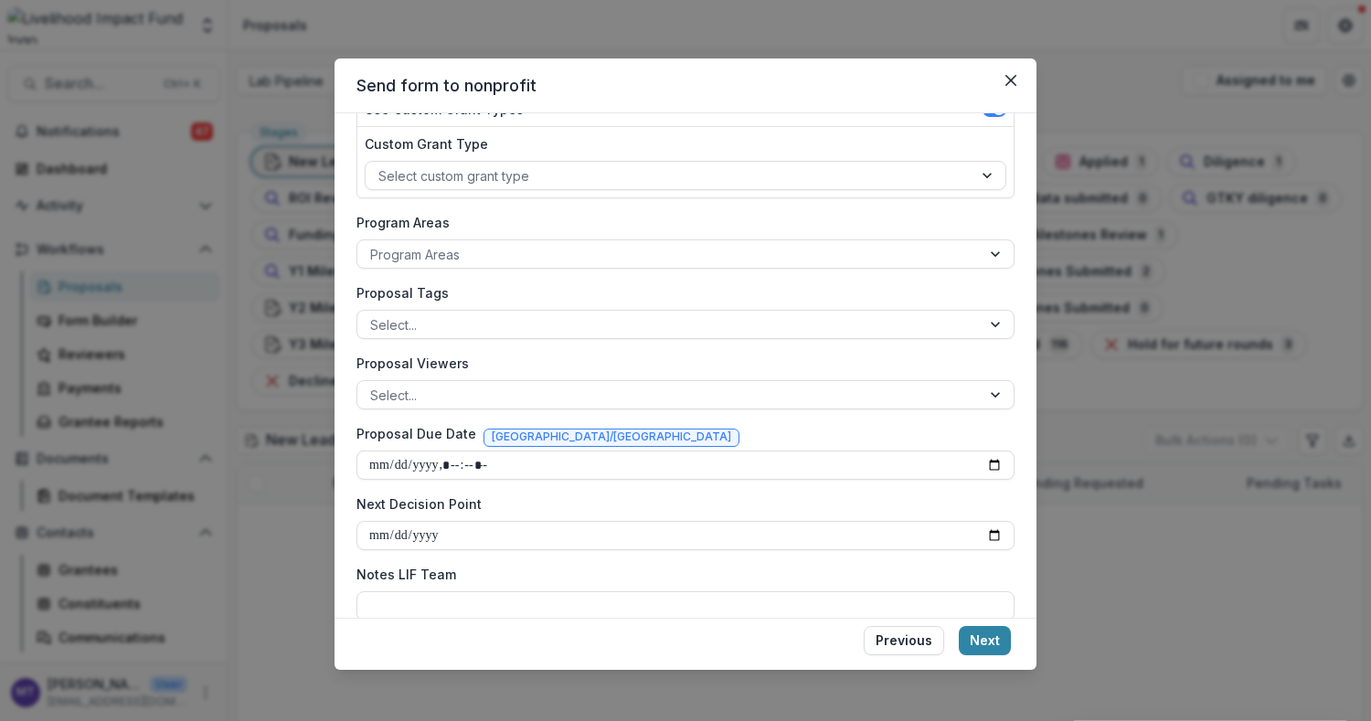
scroll to position [266, 0]
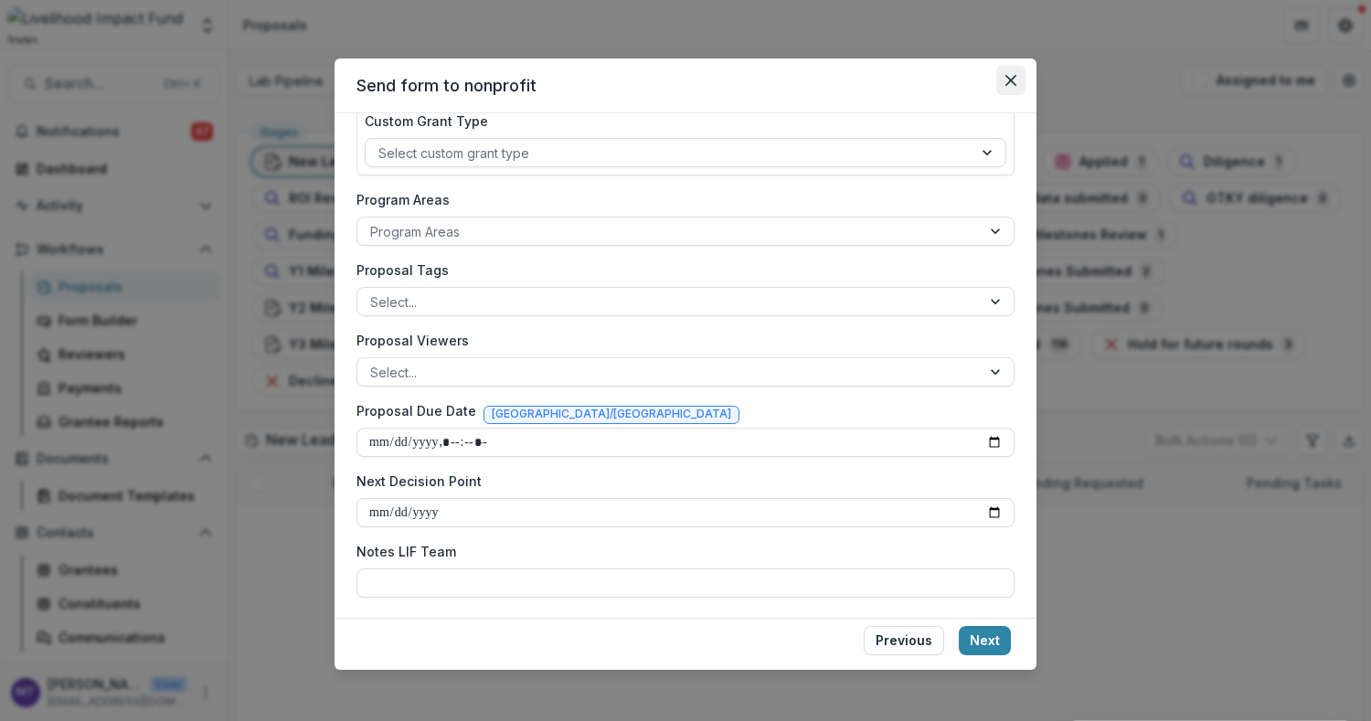
click at [1001, 70] on button "Close" at bounding box center [1010, 80] width 29 height 29
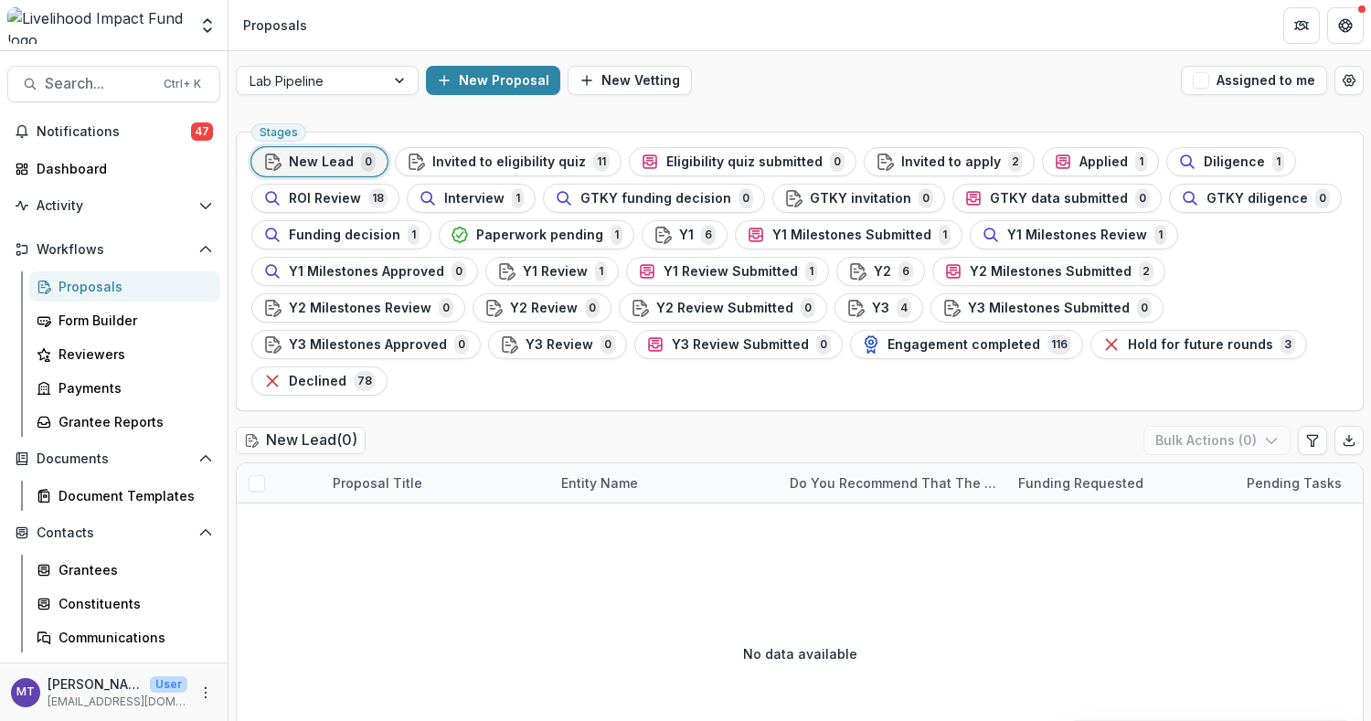
click at [326, 432] on h2 "New Lead ( 0 )" at bounding box center [301, 440] width 130 height 27
click at [628, 81] on button "New Vetting" at bounding box center [630, 80] width 124 height 29
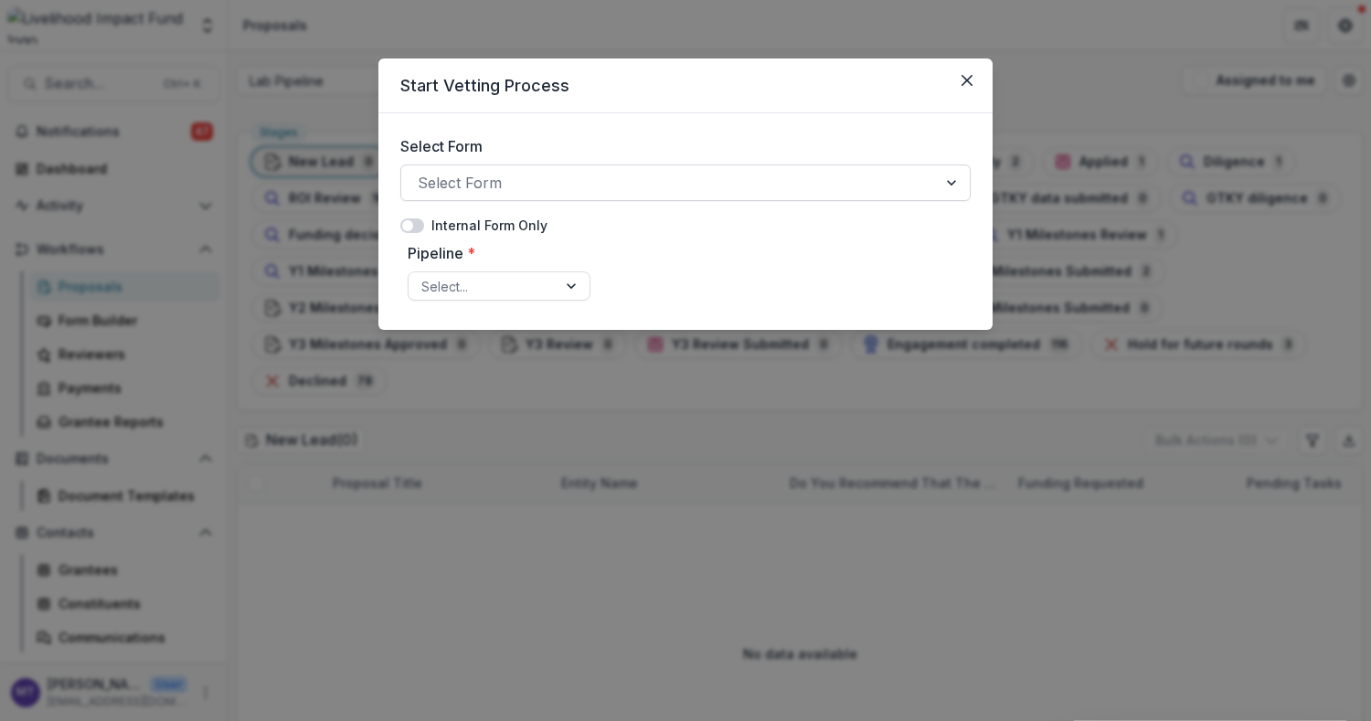
click at [661, 187] on div at bounding box center [669, 183] width 503 height 26
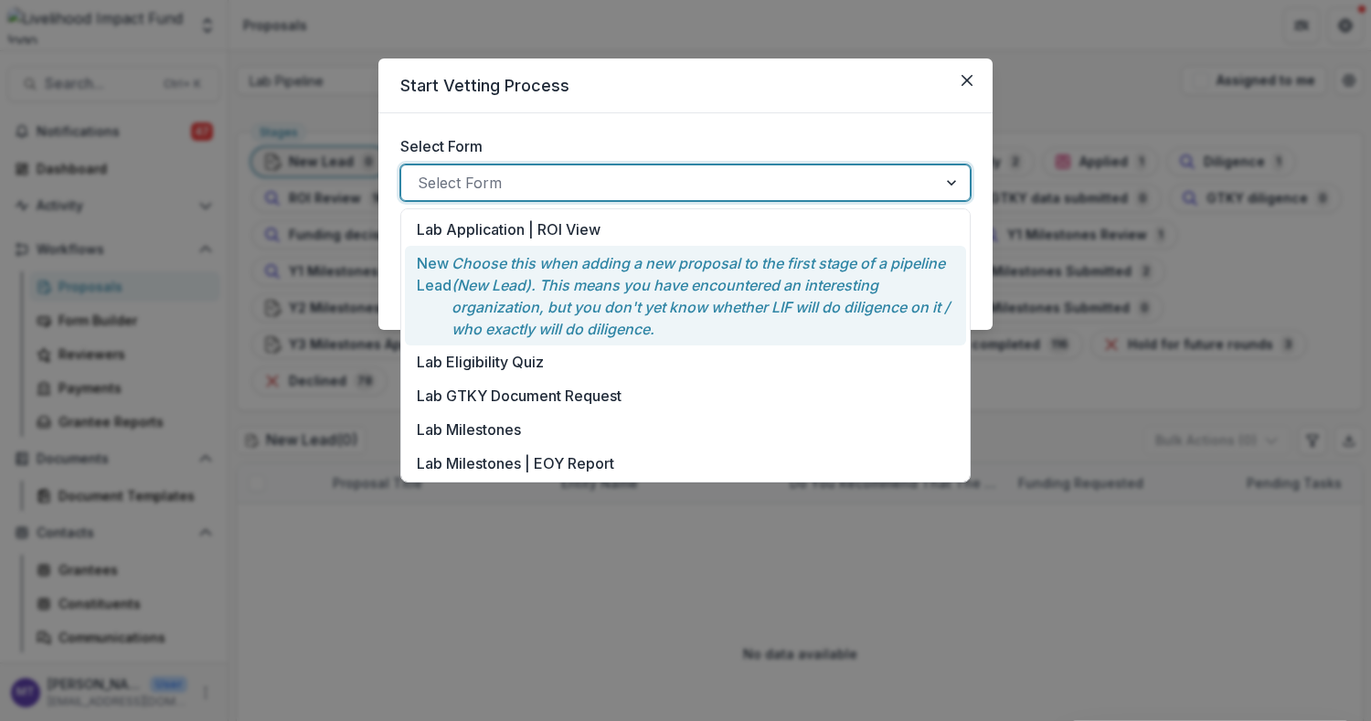
click at [648, 290] on p "Choose this when adding a new proposal to the first stage of a pipeline (New Le…" at bounding box center [703, 296] width 503 height 88
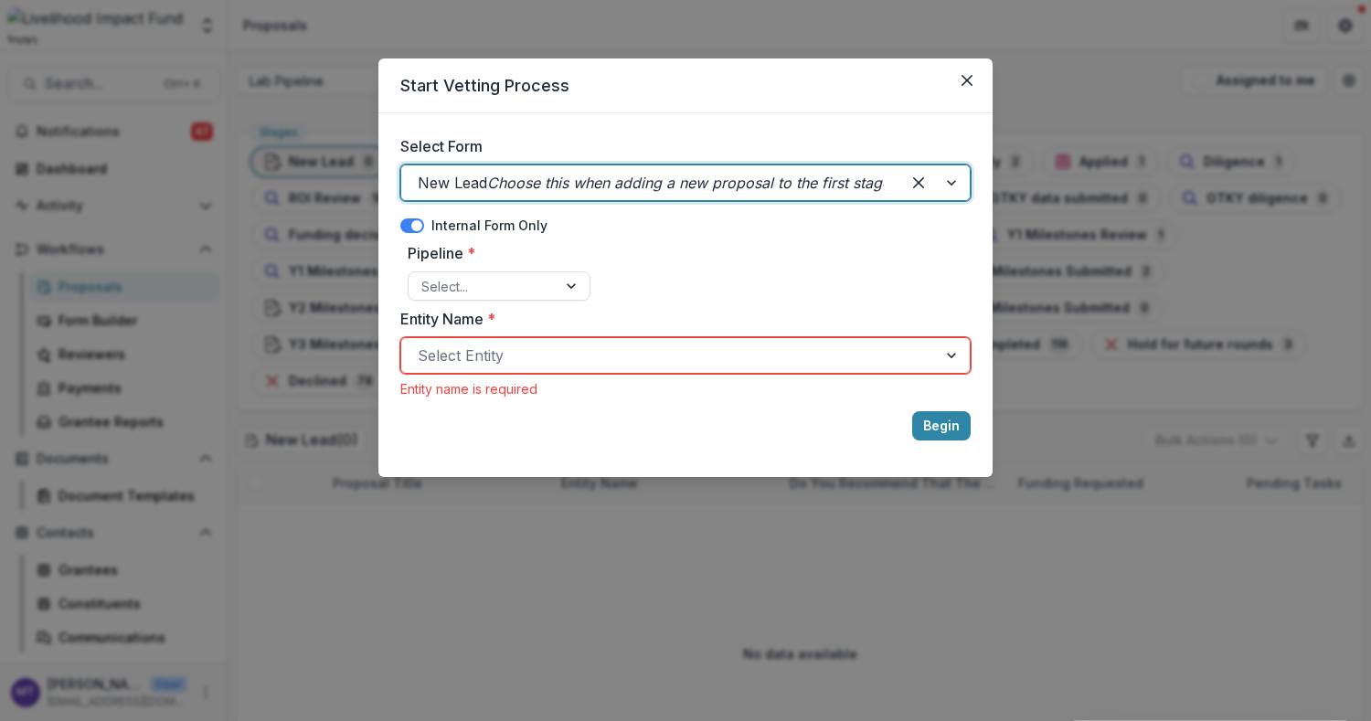
click at [638, 357] on div at bounding box center [669, 356] width 503 height 26
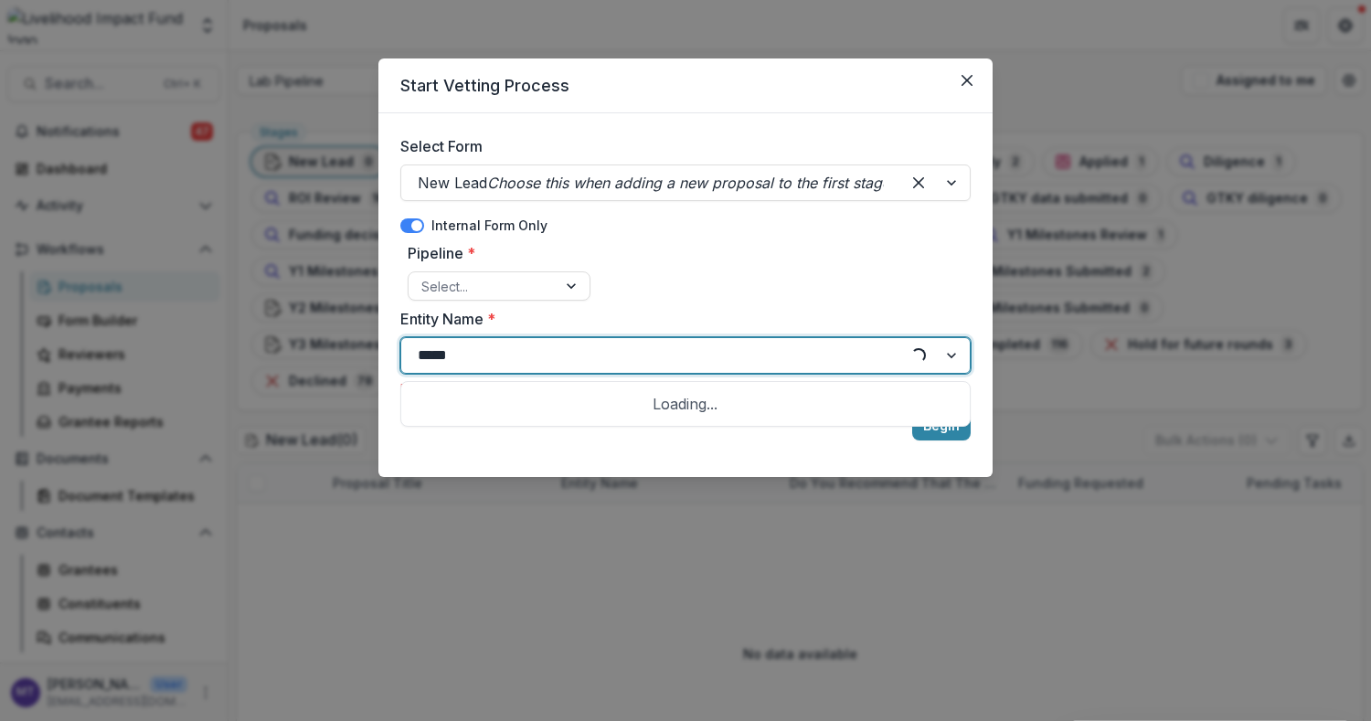
type input "******"
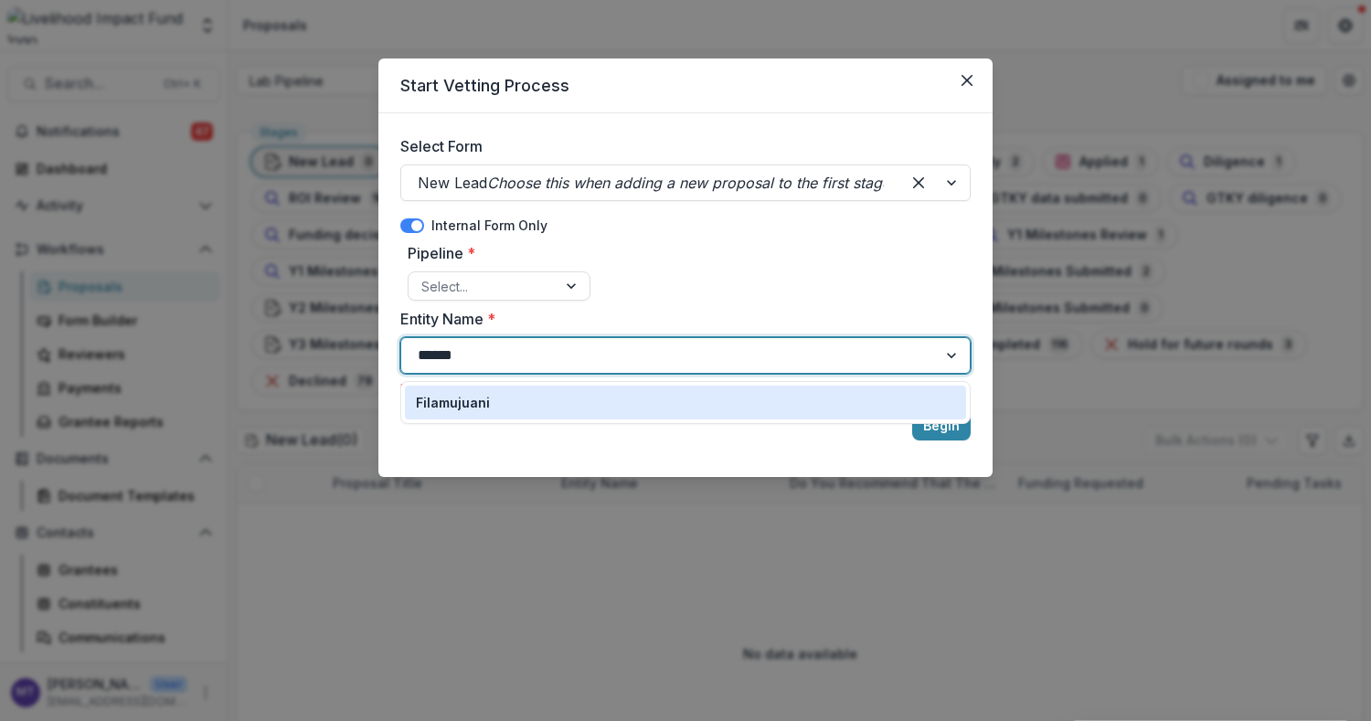
click at [640, 401] on div "Filamujuani" at bounding box center [685, 402] width 539 height 19
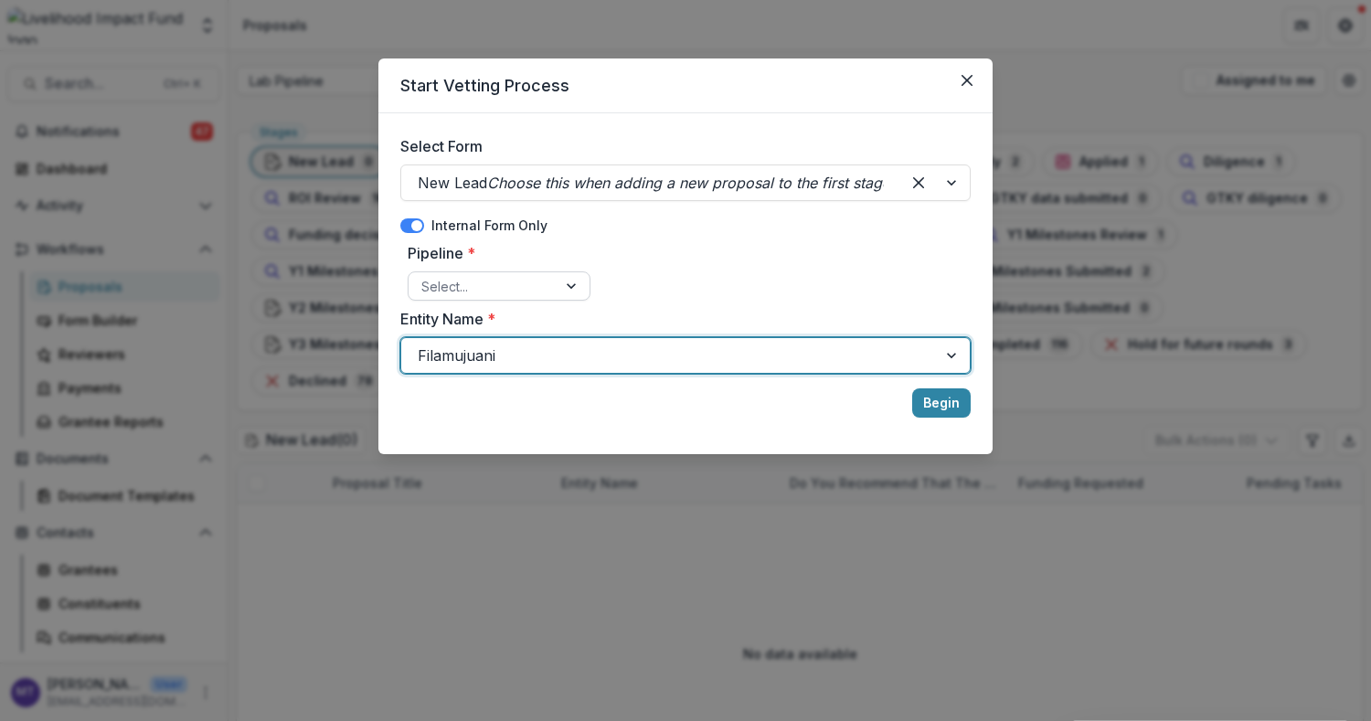
click at [565, 280] on div at bounding box center [573, 285] width 33 height 27
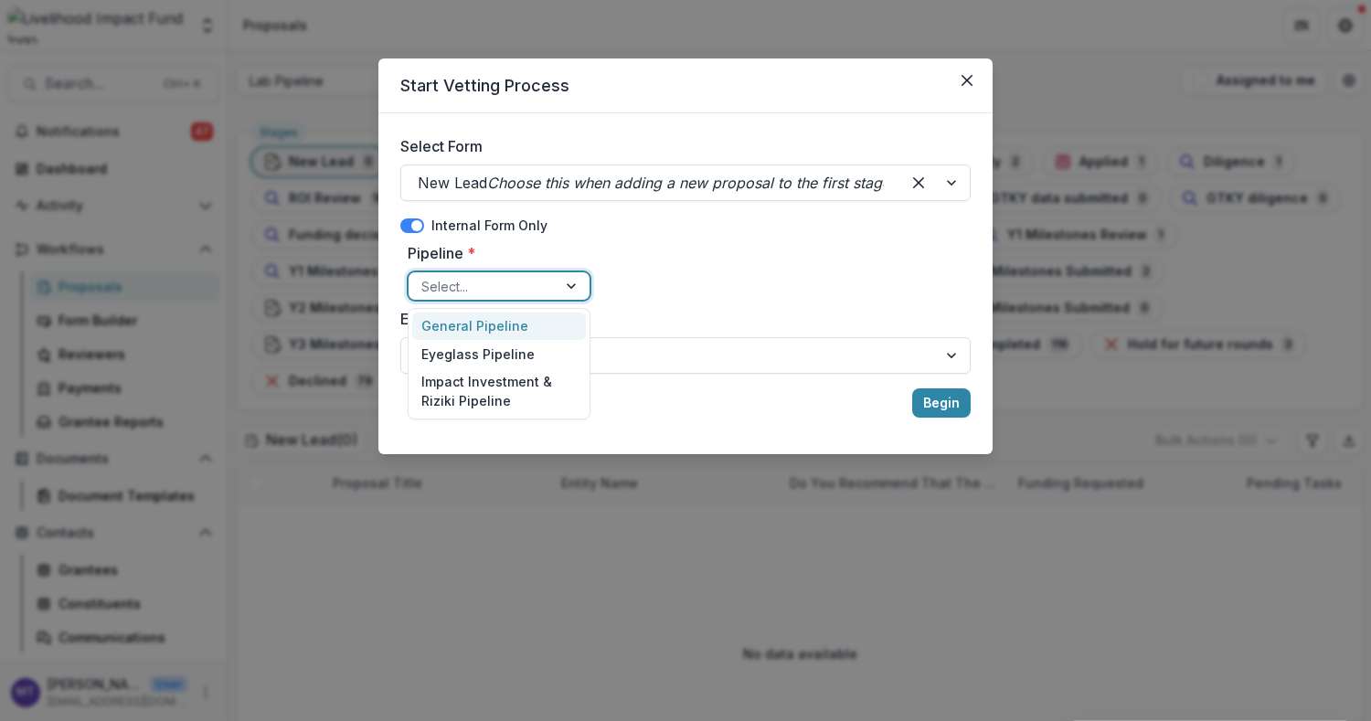
click at [660, 285] on div "Pipeline * 3 results available. Use Up and Down to choose options, press Enter …" at bounding box center [685, 271] width 570 height 73
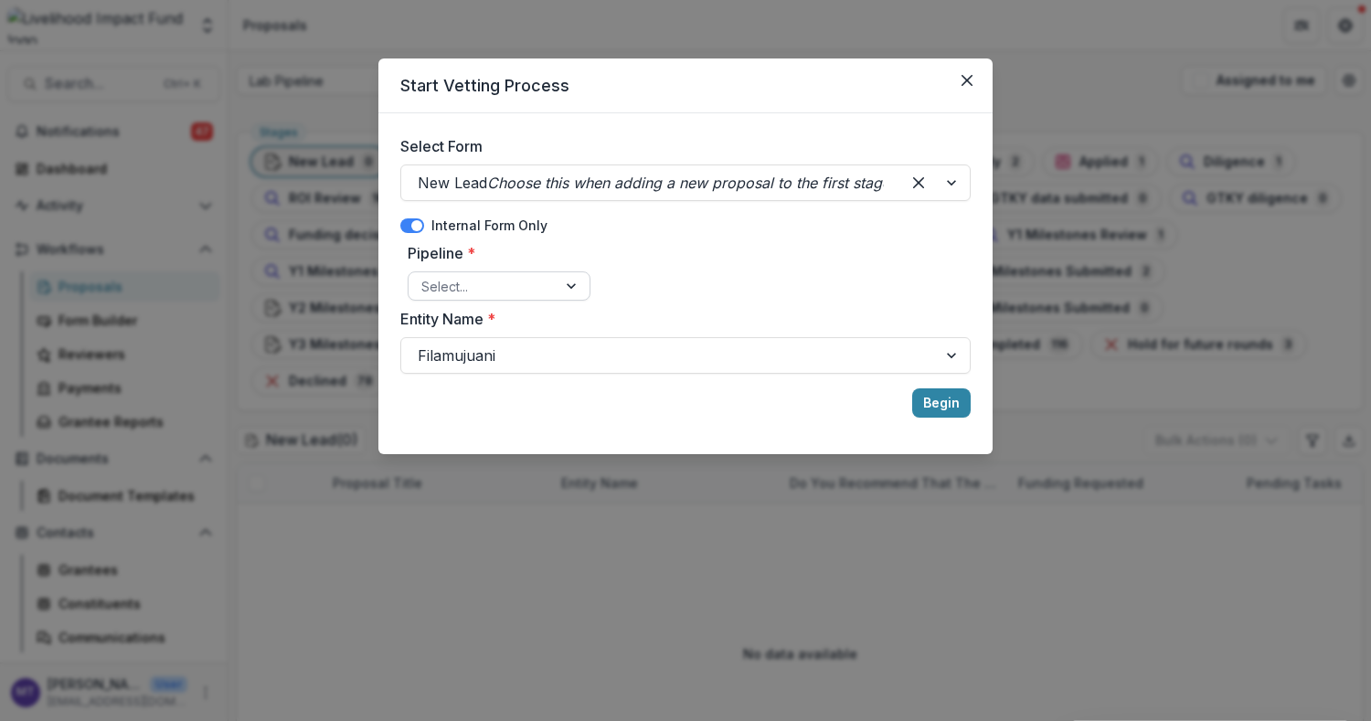
click at [554, 294] on div "Select..." at bounding box center [483, 286] width 148 height 27
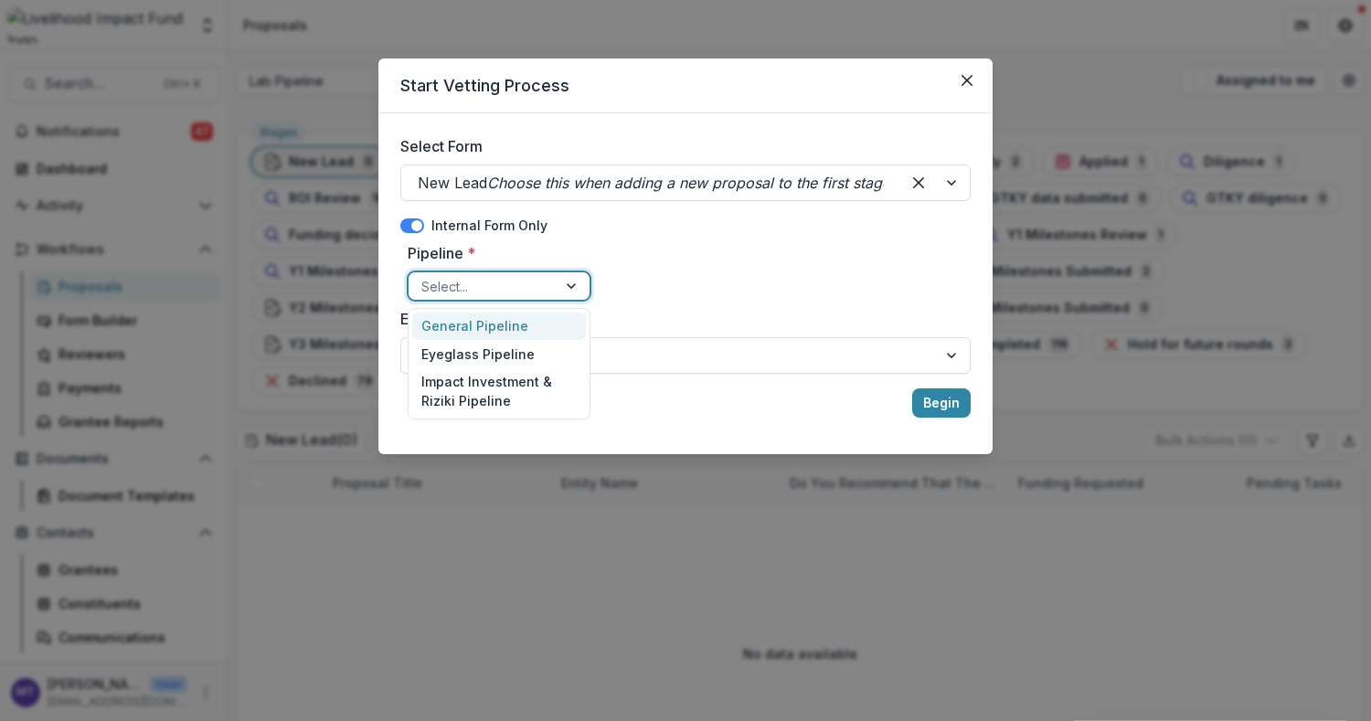
click at [686, 263] on div "Pipeline * 3 results available. Use Up and Down to choose options, press Enter …" at bounding box center [685, 271] width 570 height 73
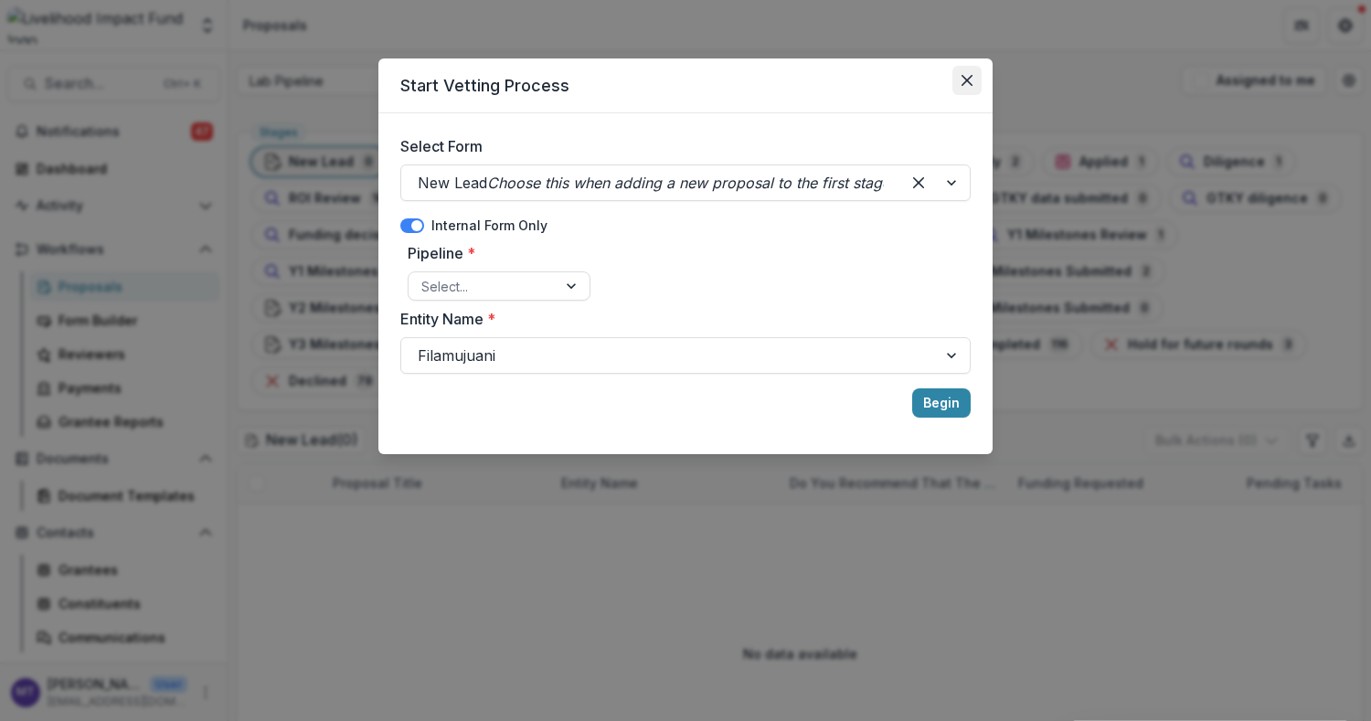
click at [975, 81] on button "Close" at bounding box center [967, 80] width 29 height 29
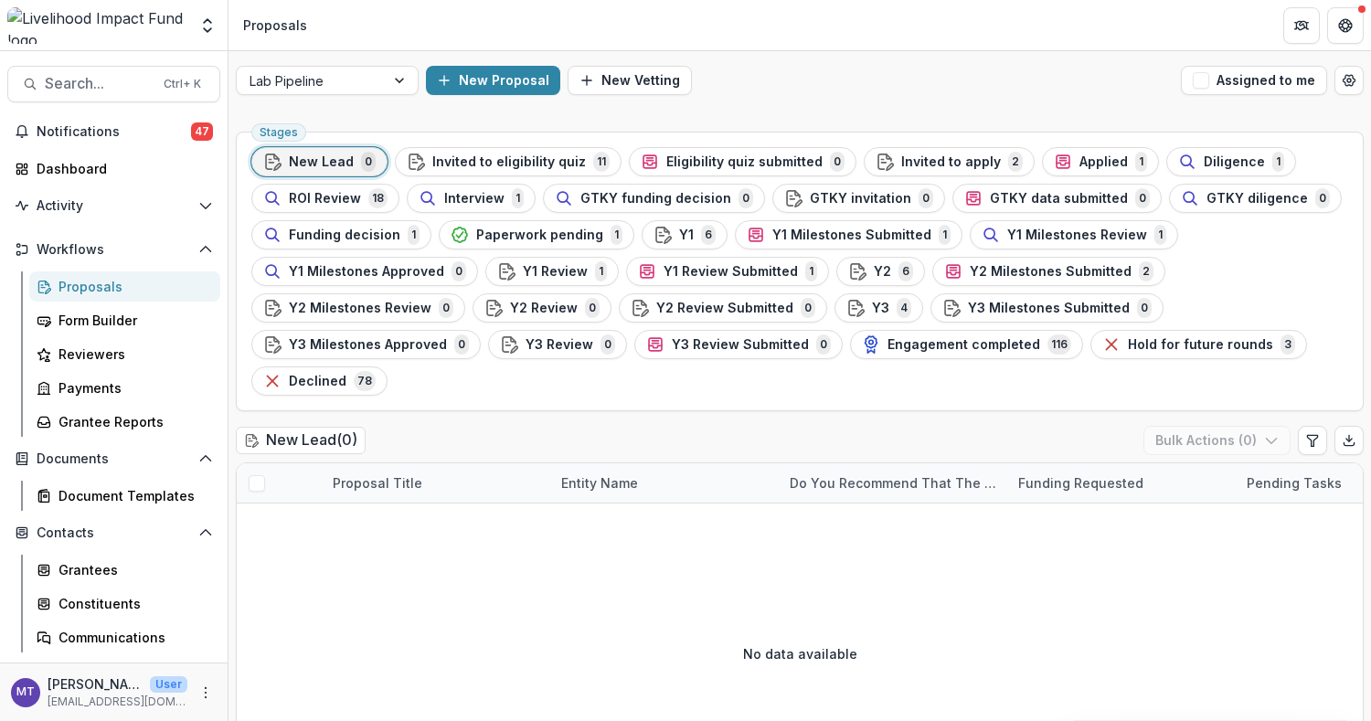
click at [111, 107] on div "Search... Ctrl + K Notifications 47 Dashboard Activity Tasks Workflows Proposal…" at bounding box center [114, 386] width 229 height 670
click at [112, 95] on button "Search... Ctrl + K" at bounding box center [113, 84] width 213 height 37
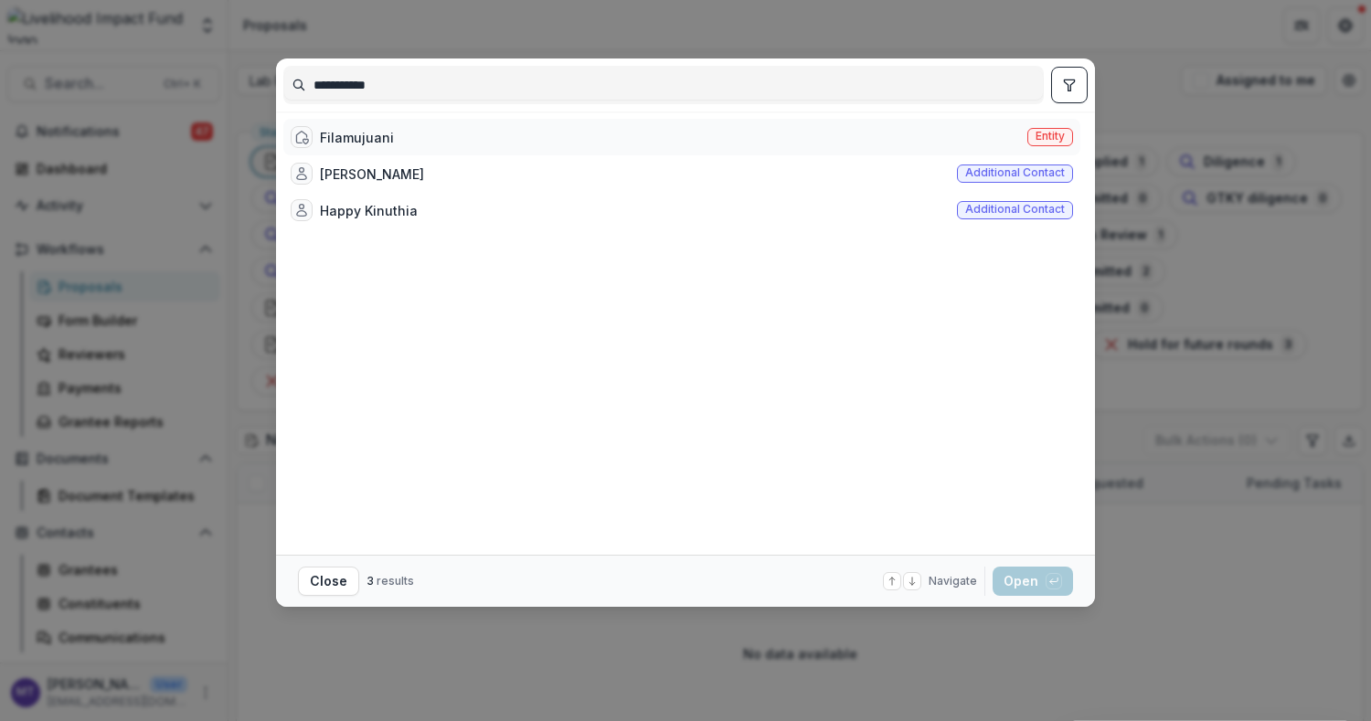
type input "**********"
click at [402, 143] on div "Filamujuani Entity" at bounding box center [681, 137] width 797 height 37
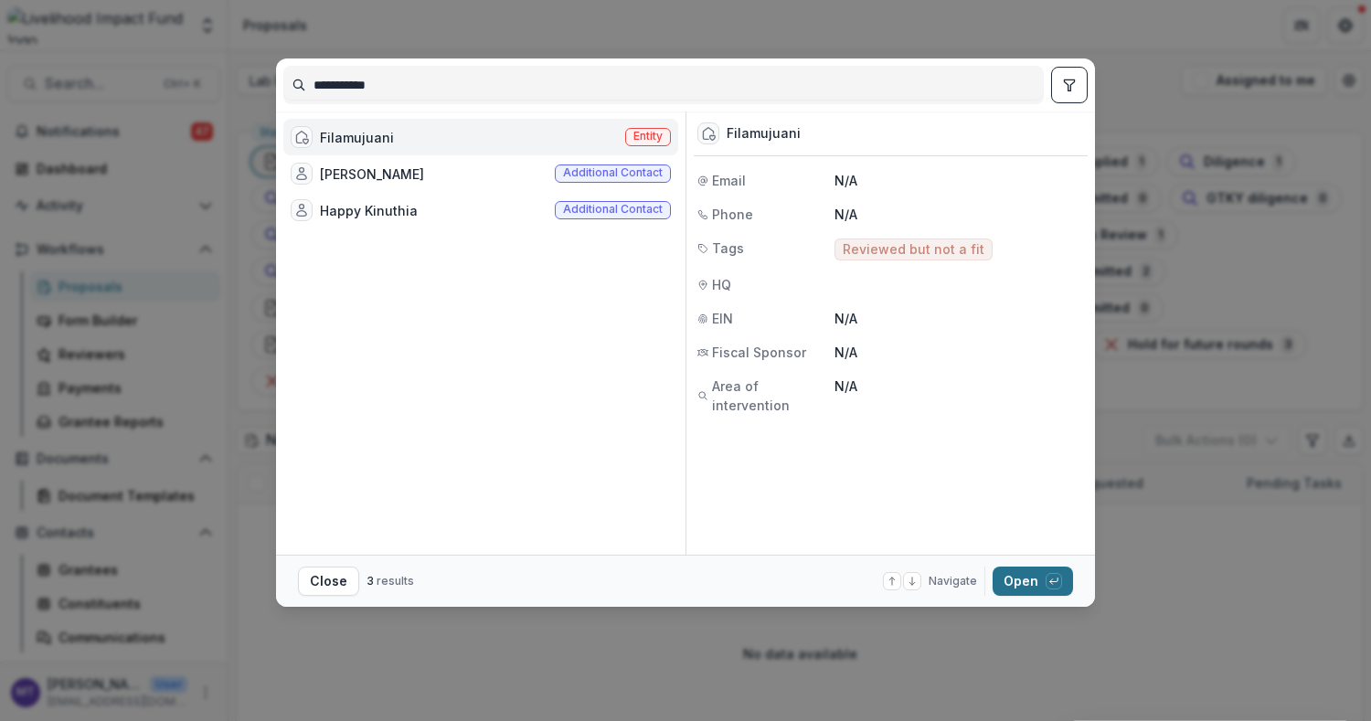
click at [1030, 581] on button "Open with enter key" at bounding box center [1033, 581] width 80 height 29
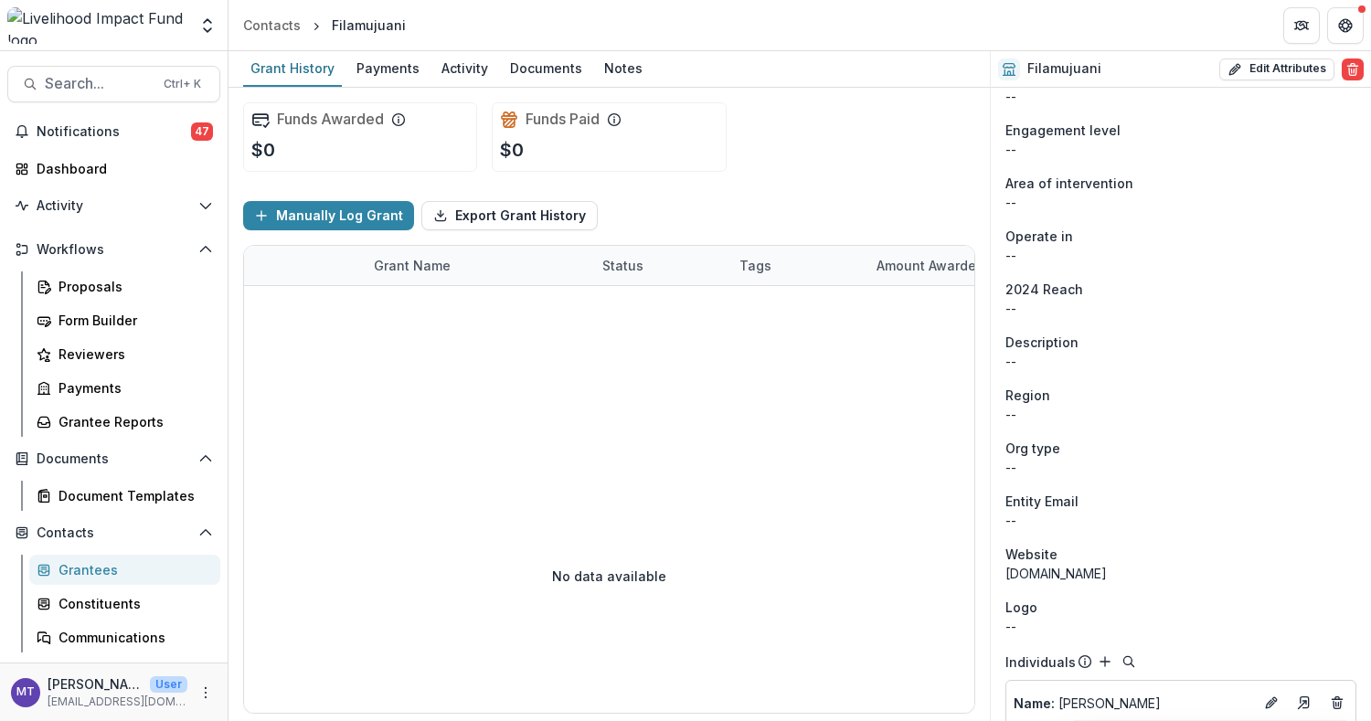
scroll to position [435, 0]
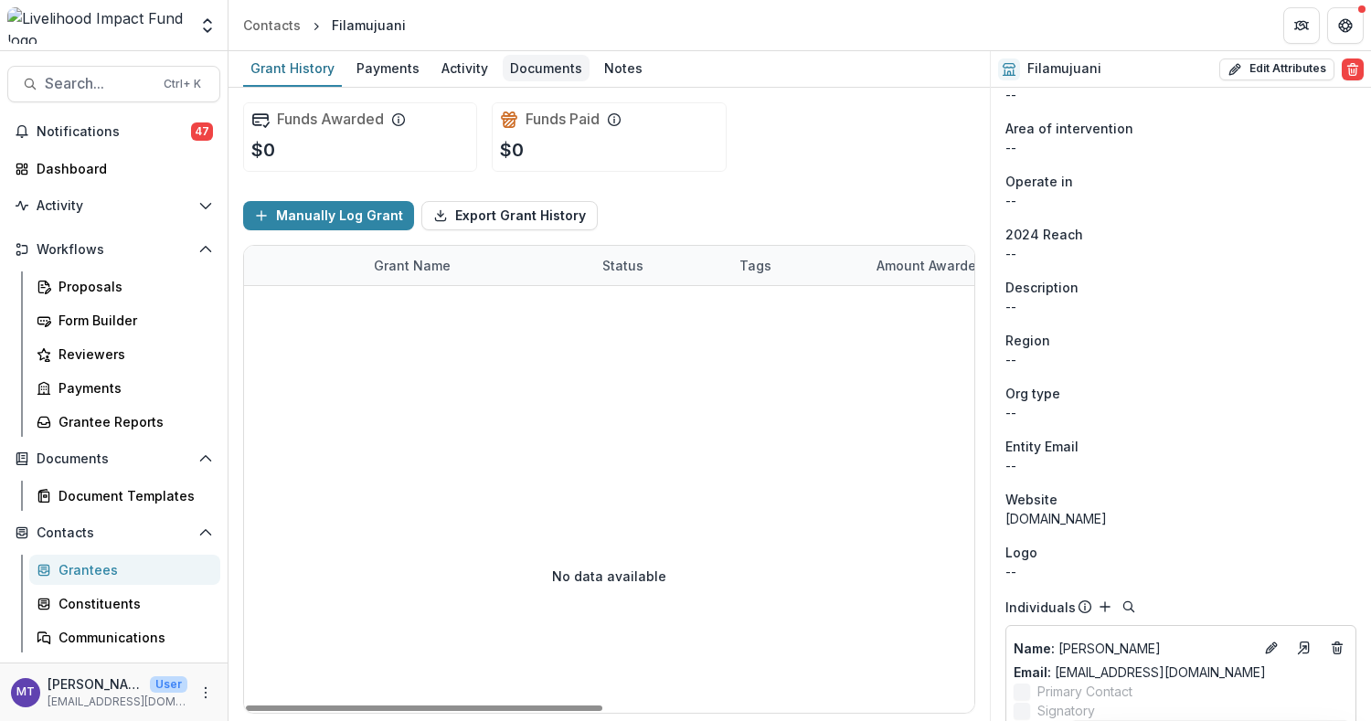
click at [548, 56] on div "Documents" at bounding box center [546, 68] width 87 height 27
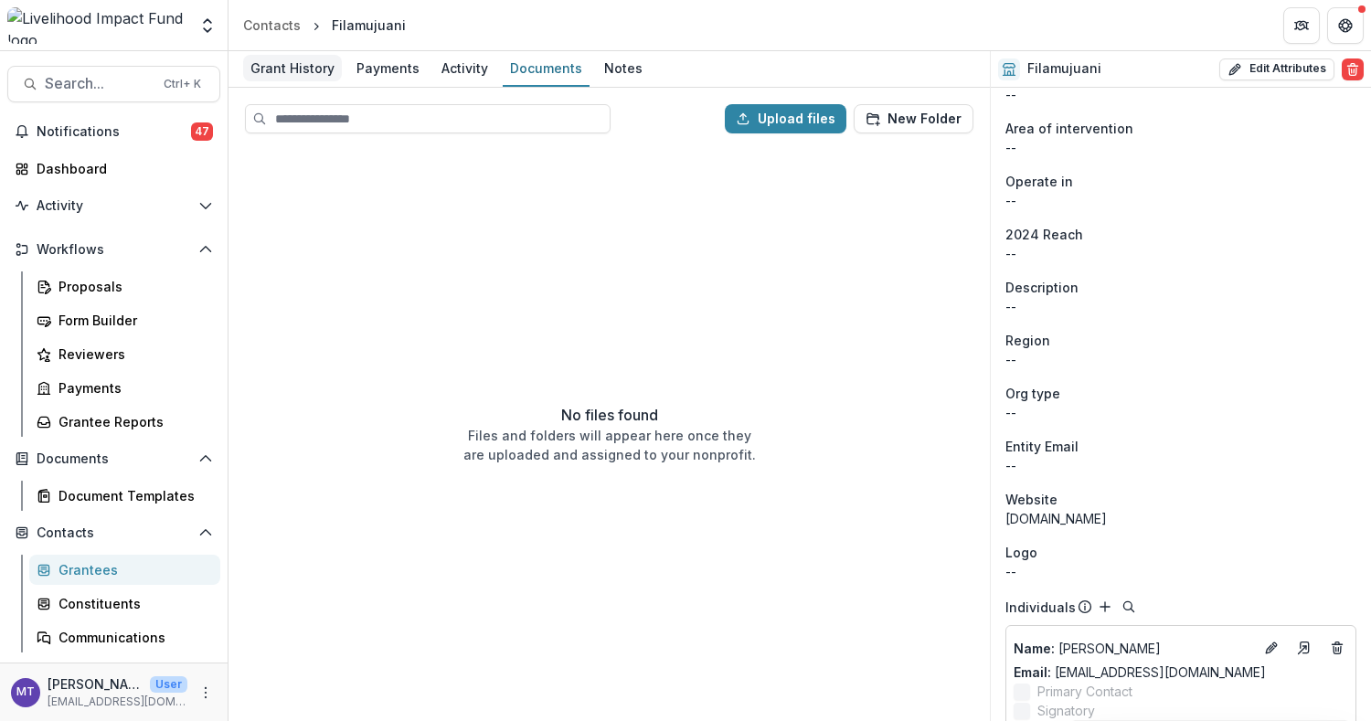
click at [309, 63] on div "Grant History" at bounding box center [292, 68] width 99 height 27
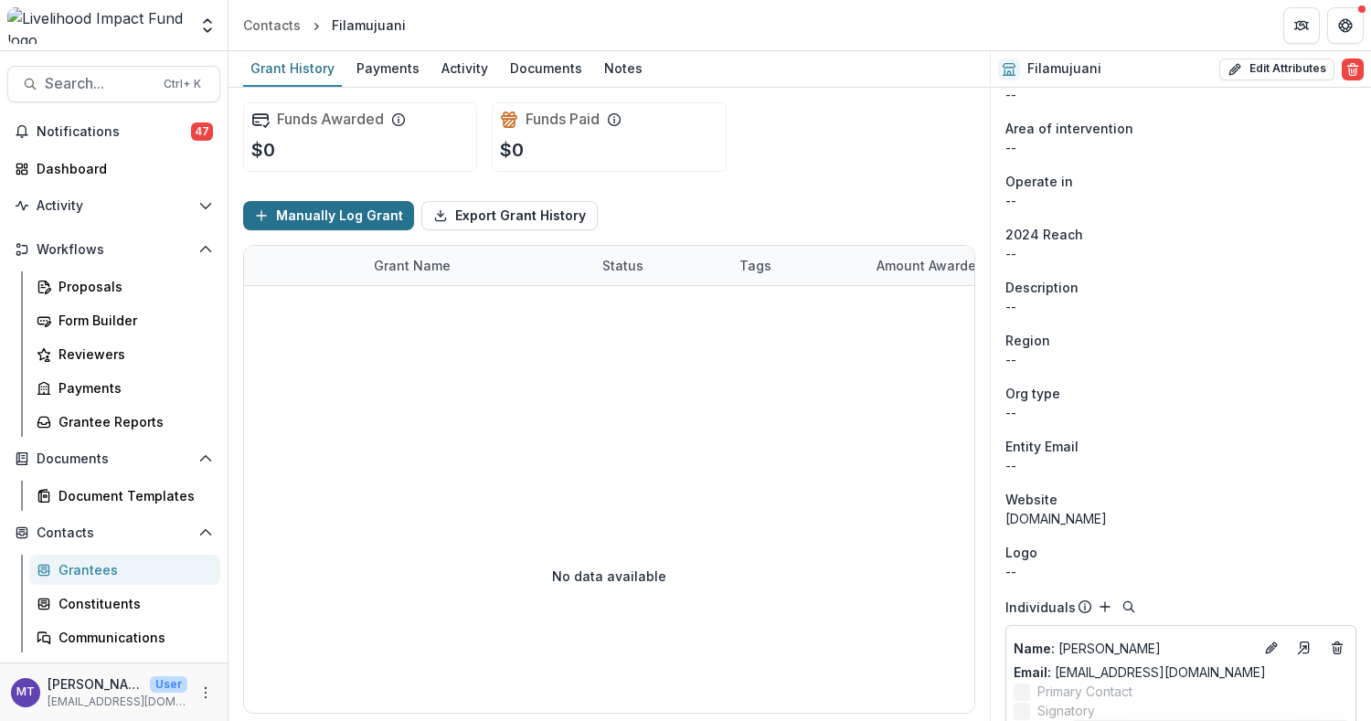
click at [344, 201] on button "Manually Log Grant" at bounding box center [328, 215] width 171 height 29
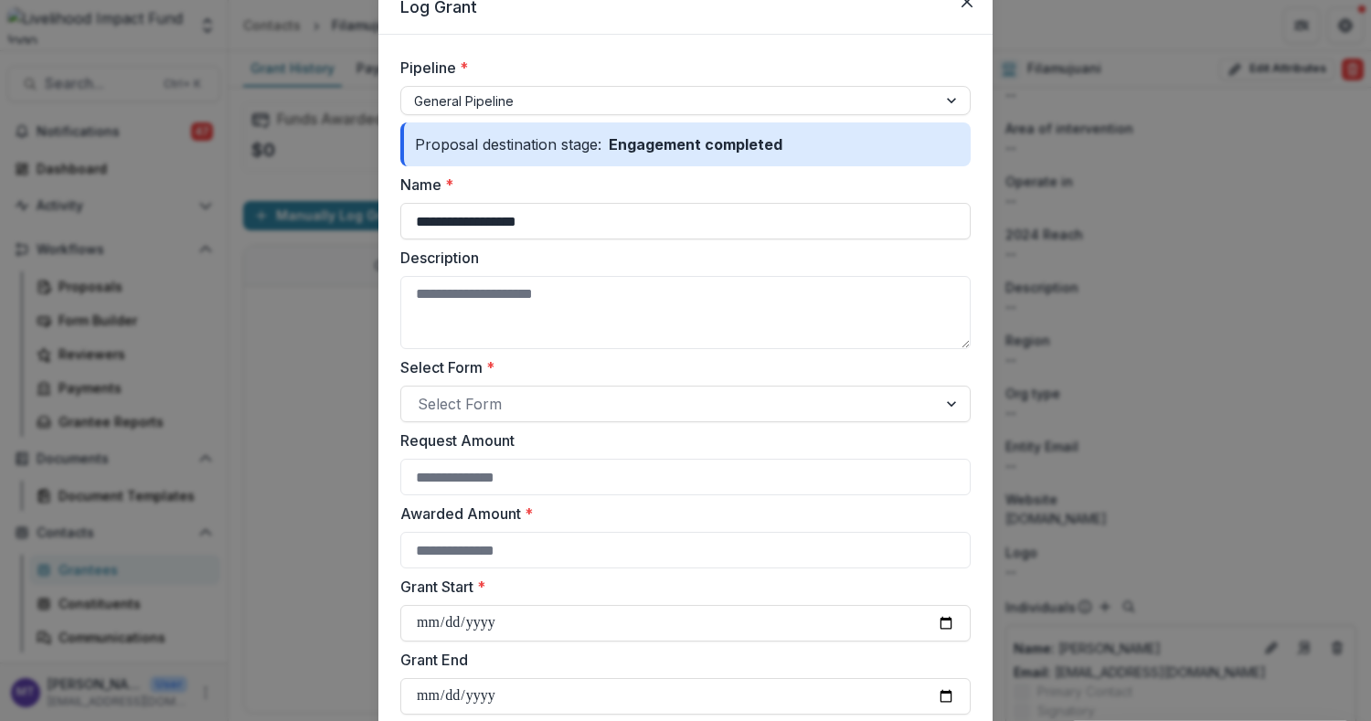
scroll to position [81, 0]
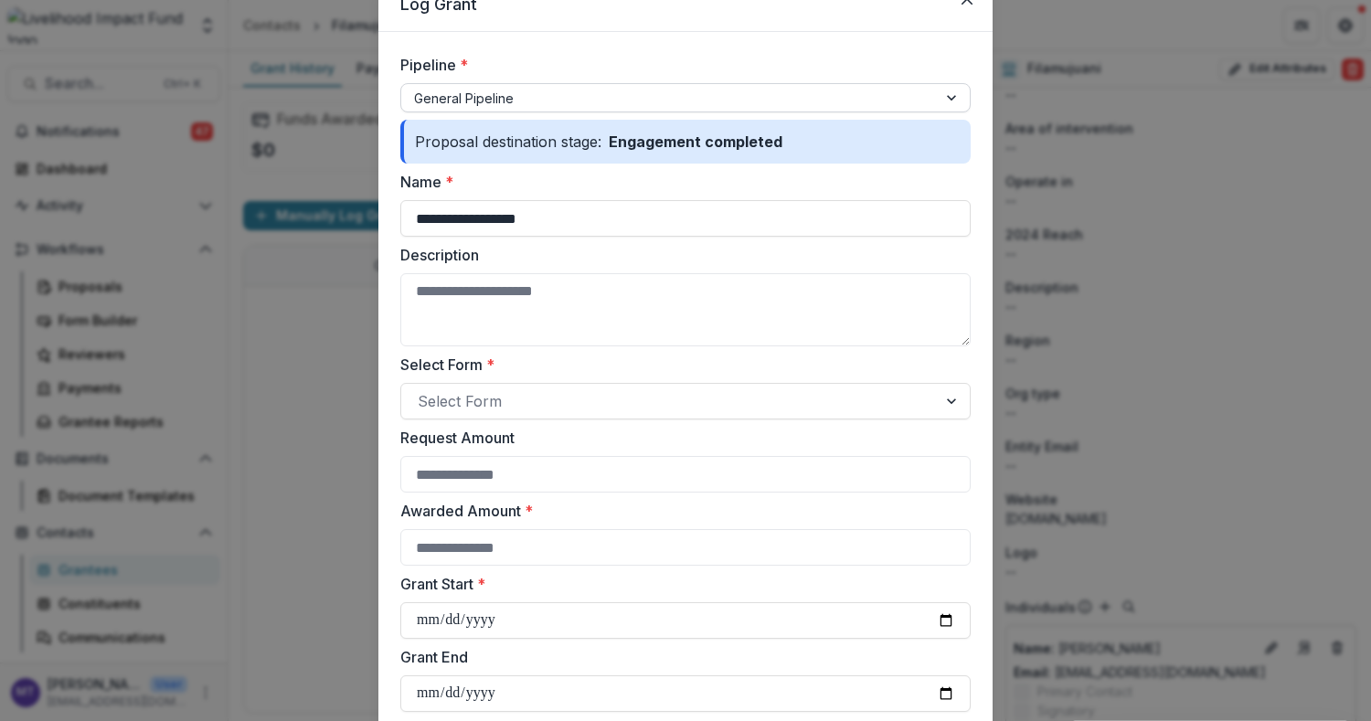
click at [633, 96] on div at bounding box center [669, 98] width 510 height 23
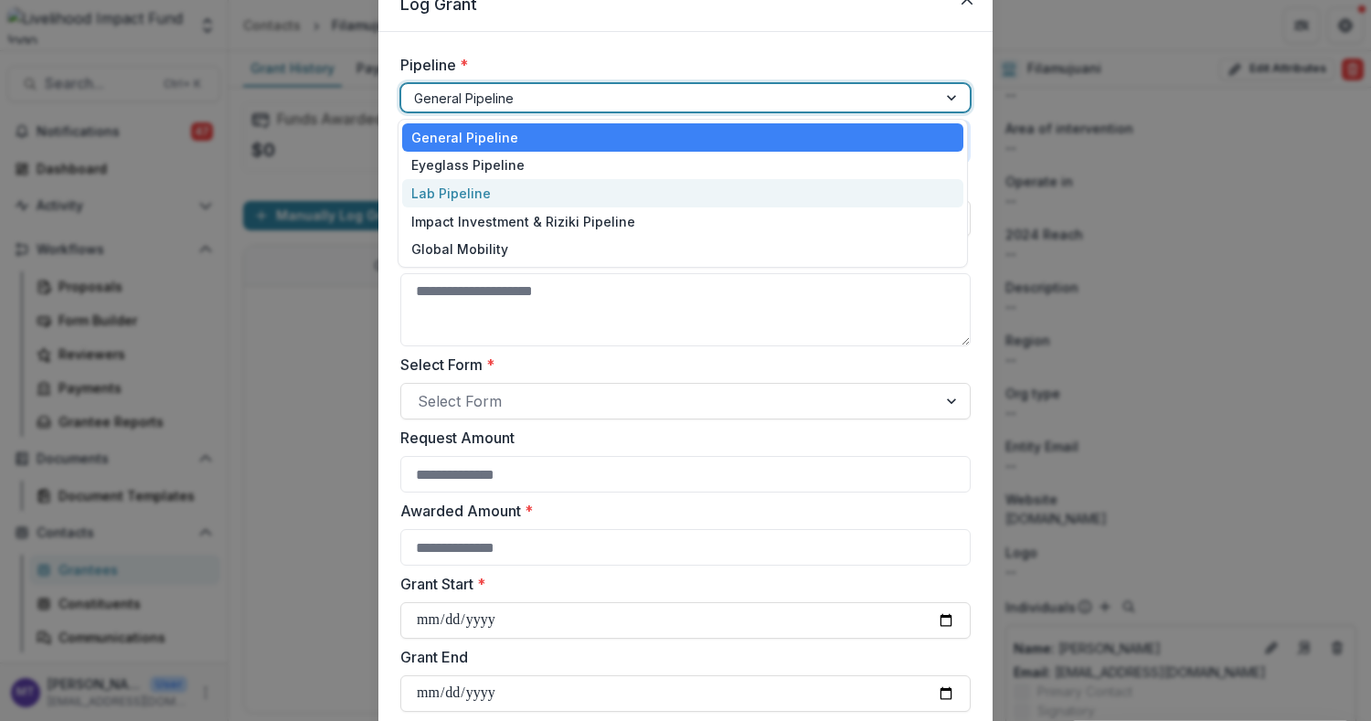
click at [600, 190] on div "Lab Pipeline" at bounding box center [682, 193] width 561 height 28
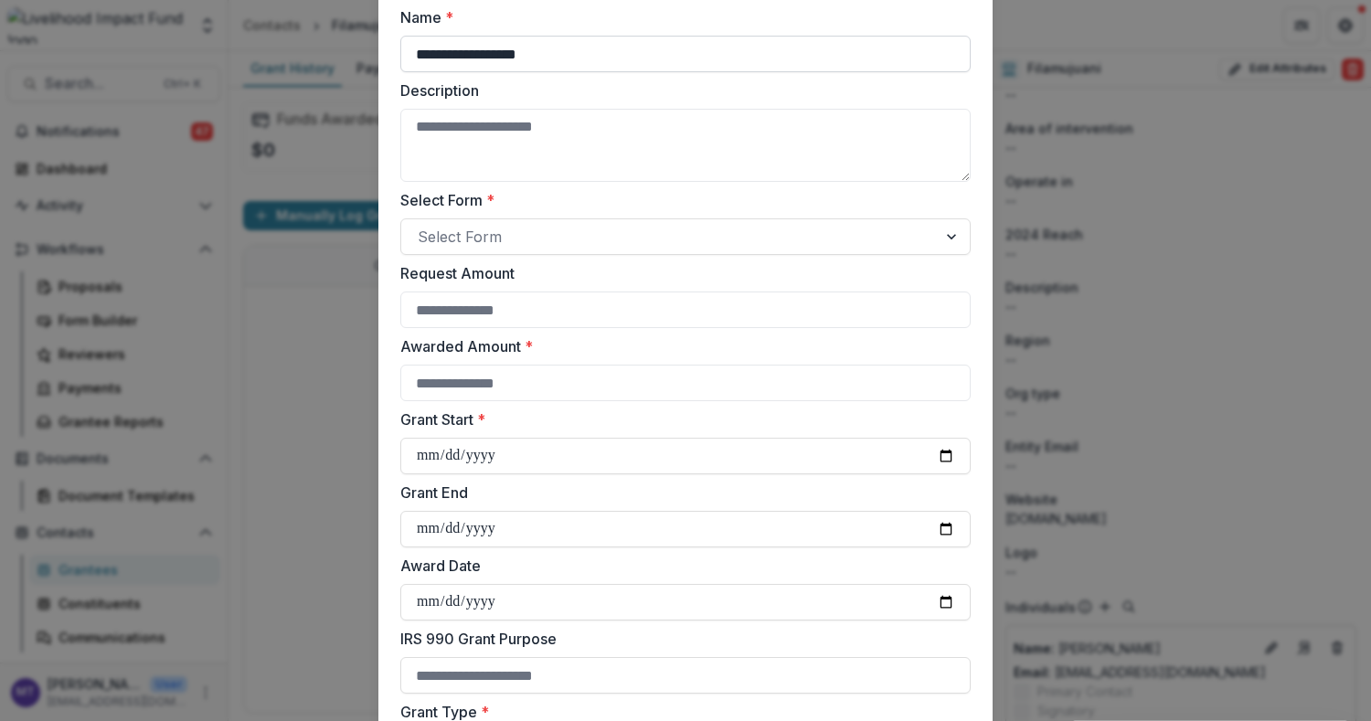
scroll to position [246, 0]
click at [592, 230] on div at bounding box center [669, 237] width 503 height 26
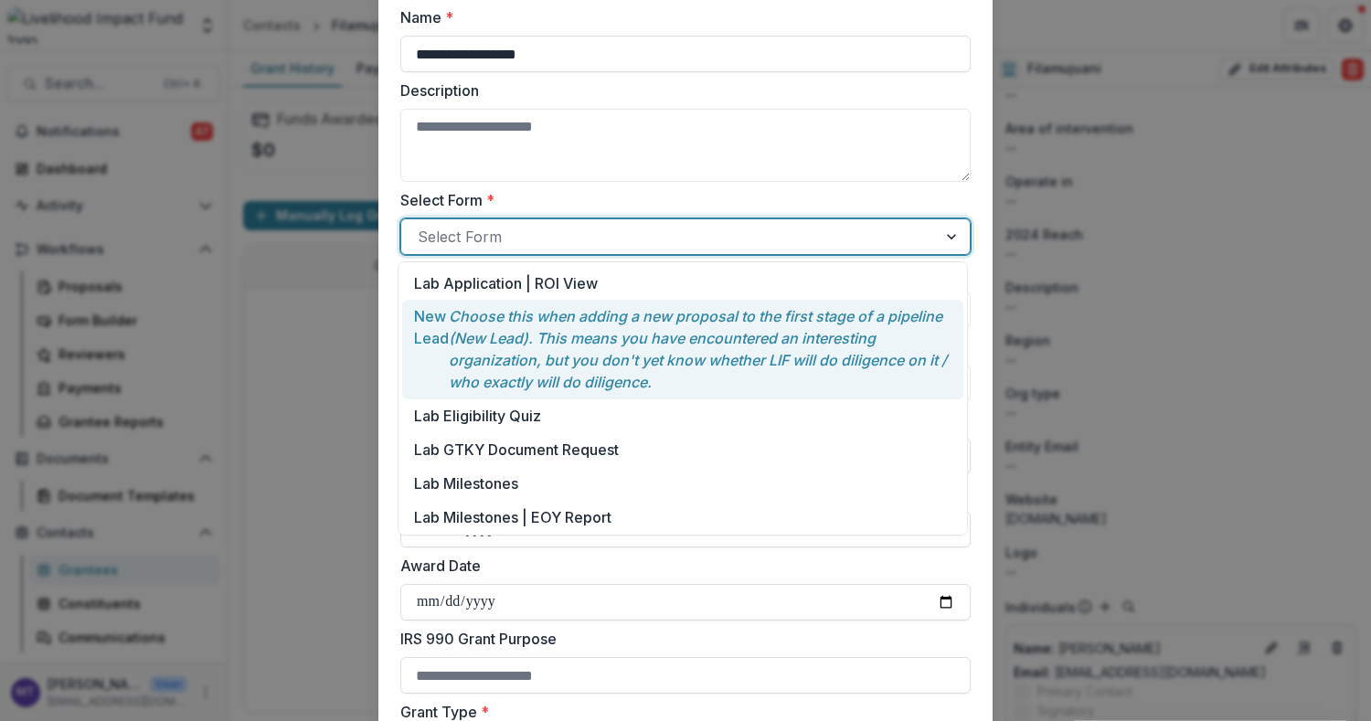
click at [583, 332] on p "Choose this when adding a new proposal to the first stage of a pipeline (New Le…" at bounding box center [700, 349] width 503 height 88
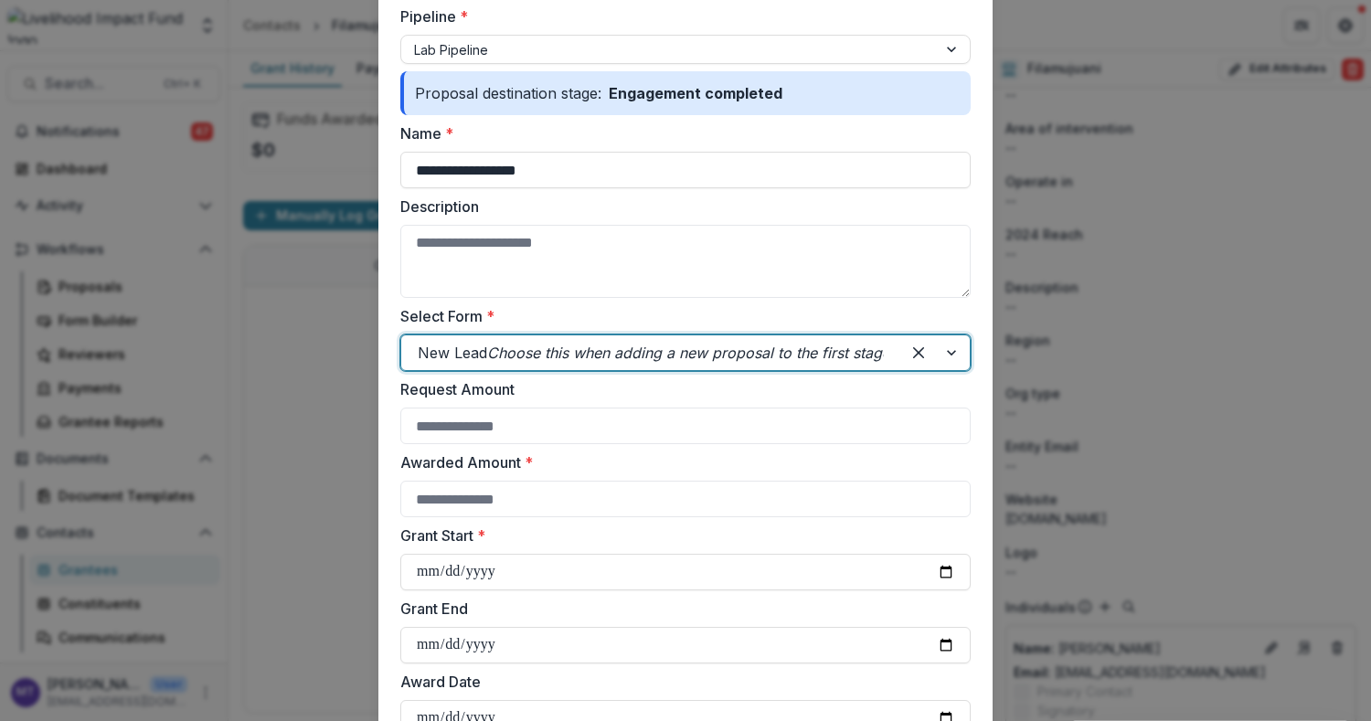
scroll to position [0, 0]
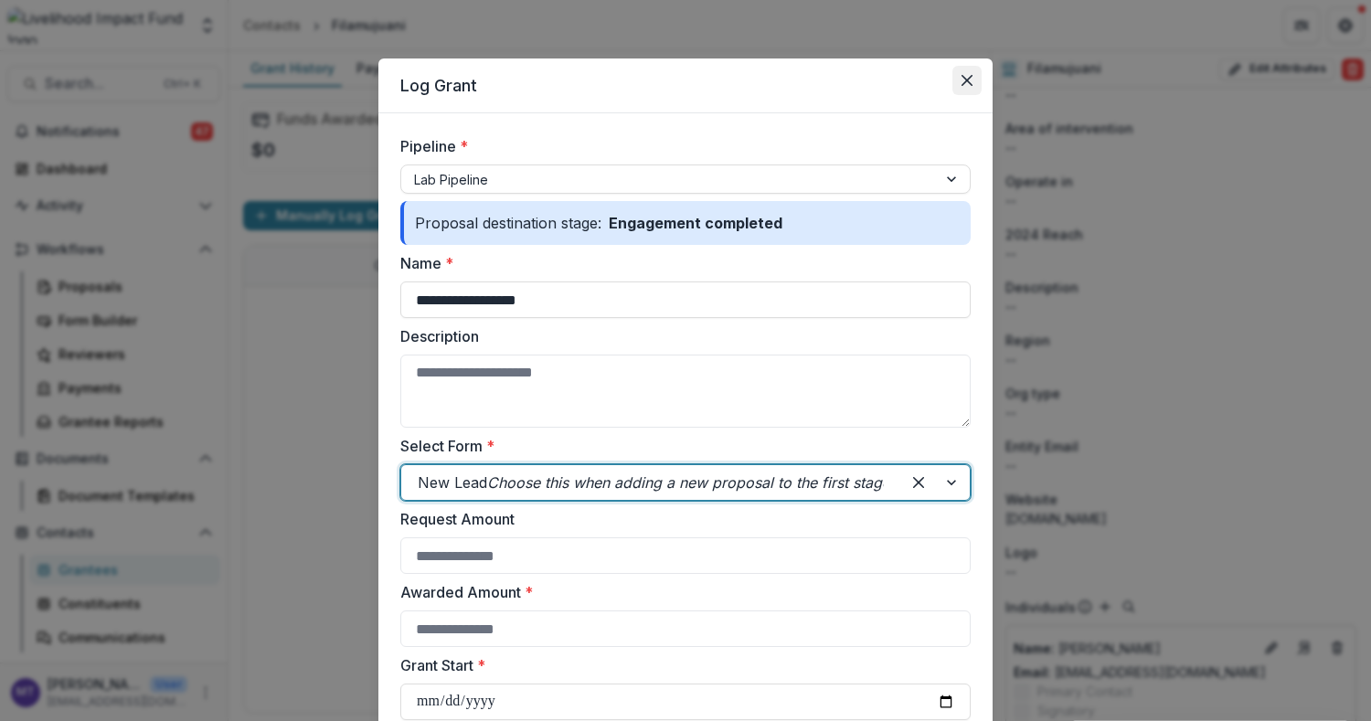
click at [966, 80] on icon "Close" at bounding box center [967, 80] width 11 height 11
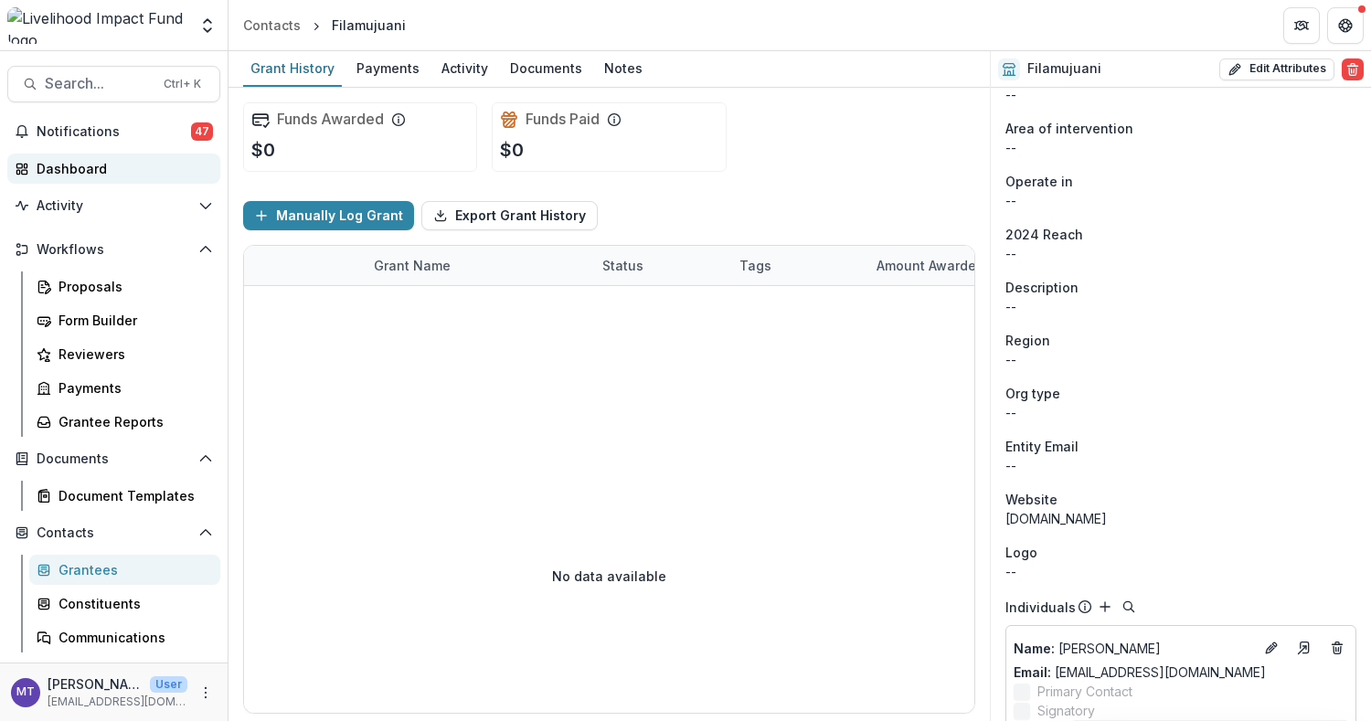
click at [146, 172] on div "Dashboard" at bounding box center [121, 168] width 169 height 19
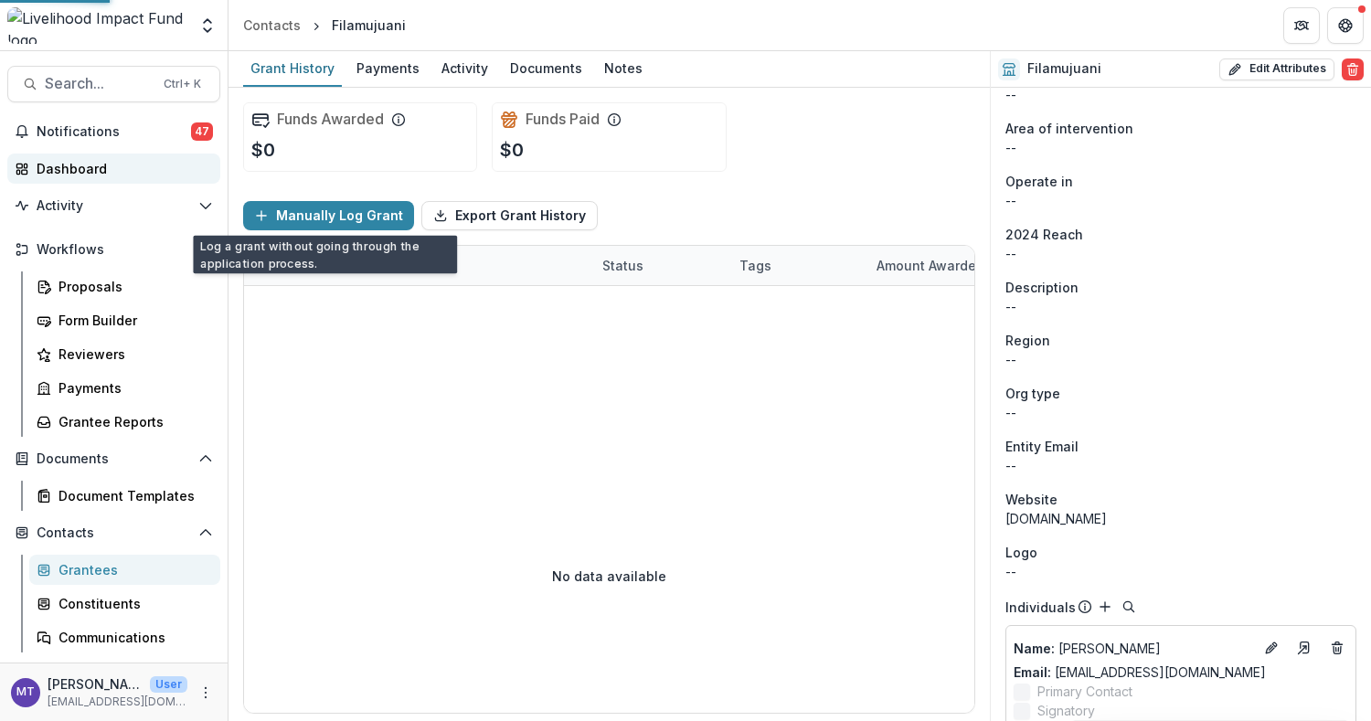
select select "******"
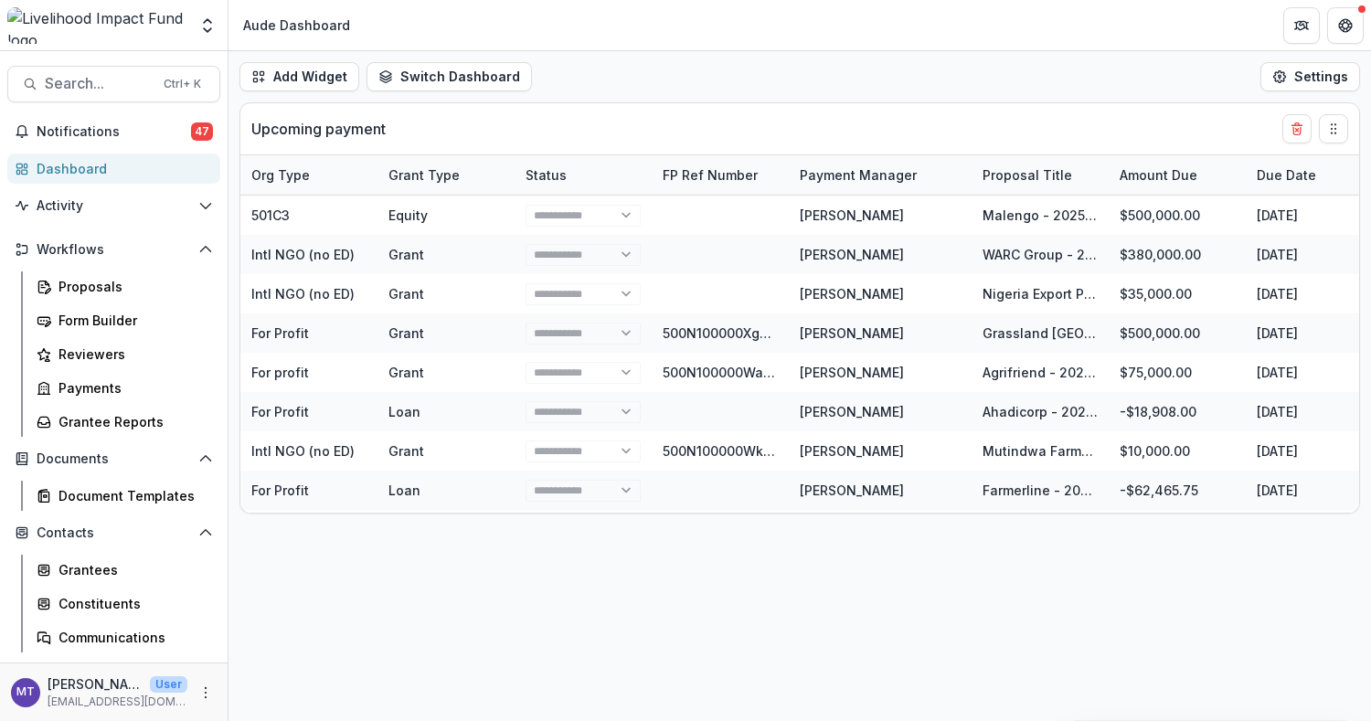
select select "******"
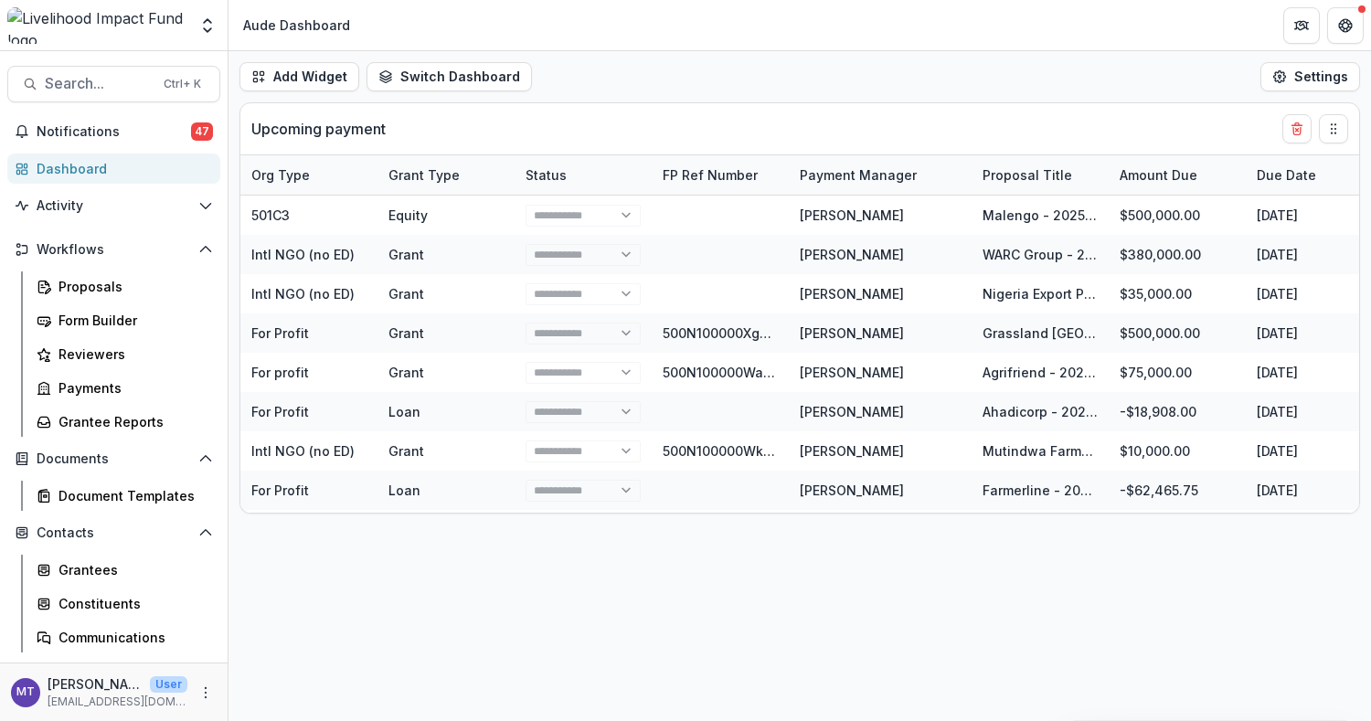
select select "******"
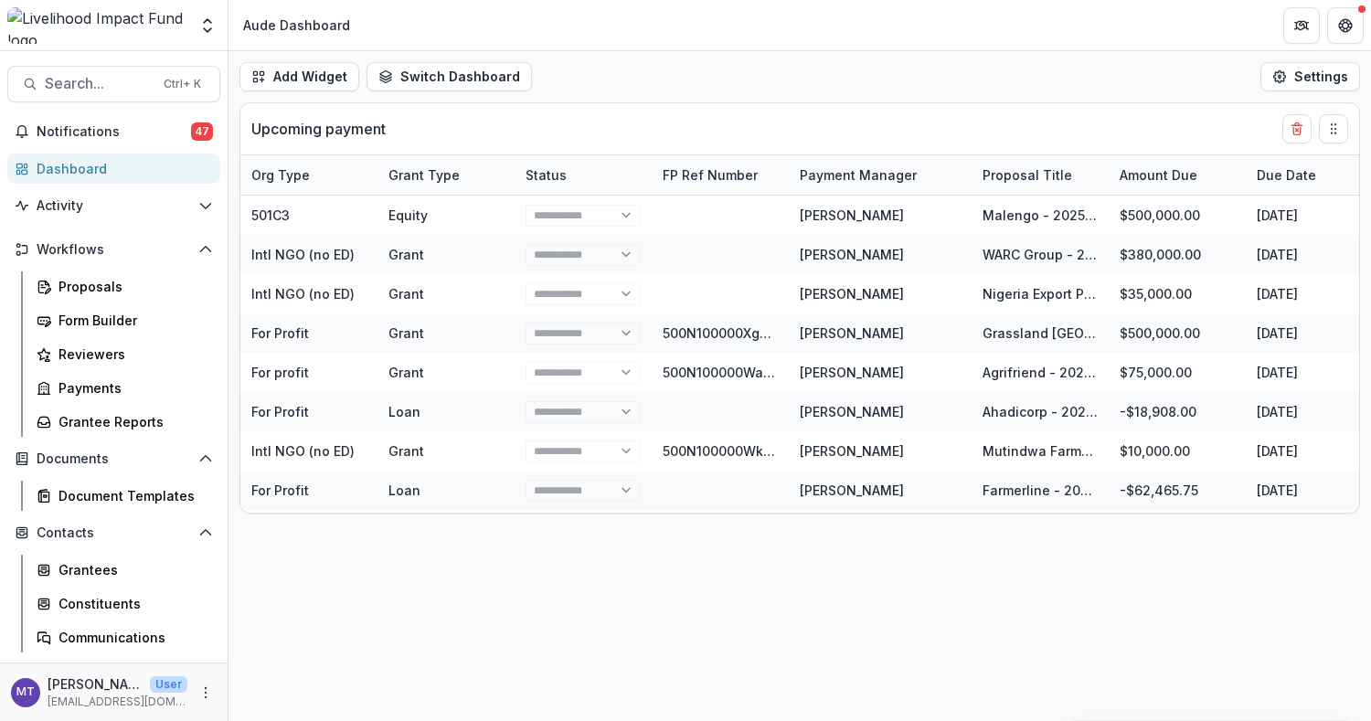
select select "******"
